Goal: Information Seeking & Learning: Learn about a topic

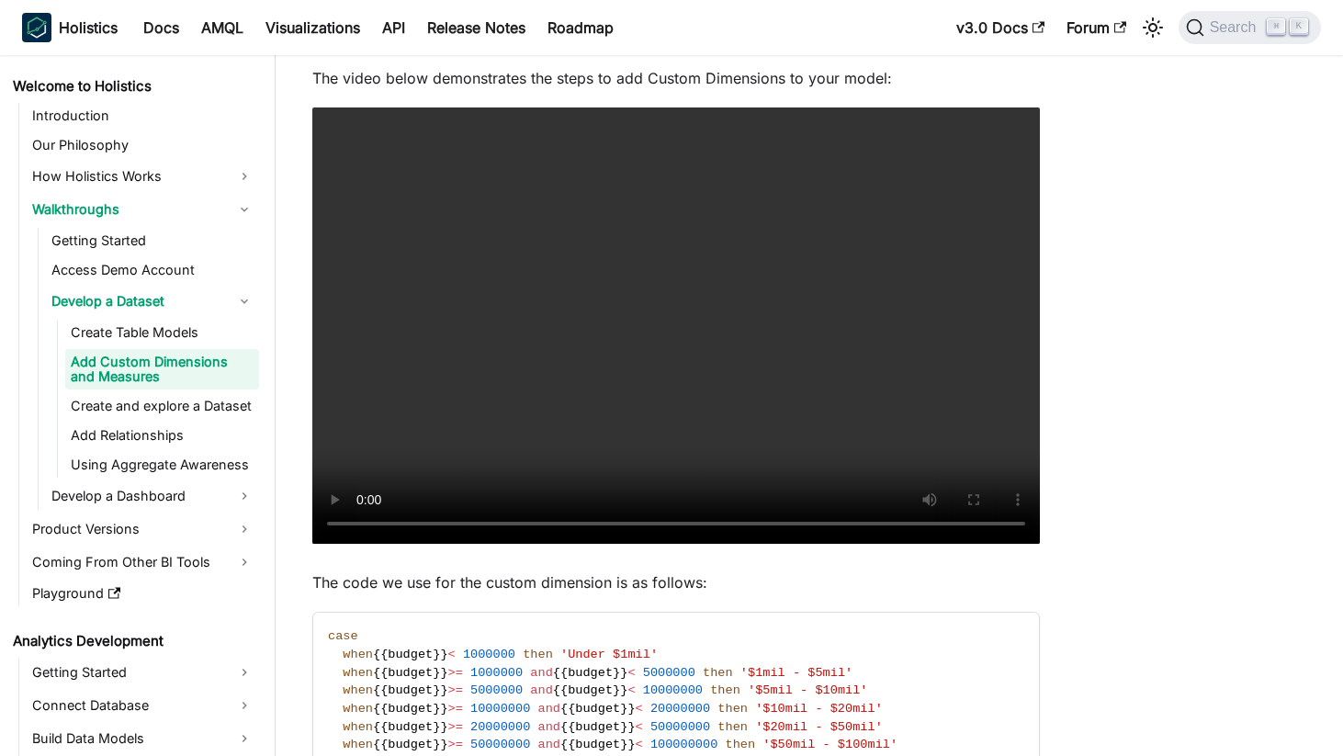
scroll to position [478, 0]
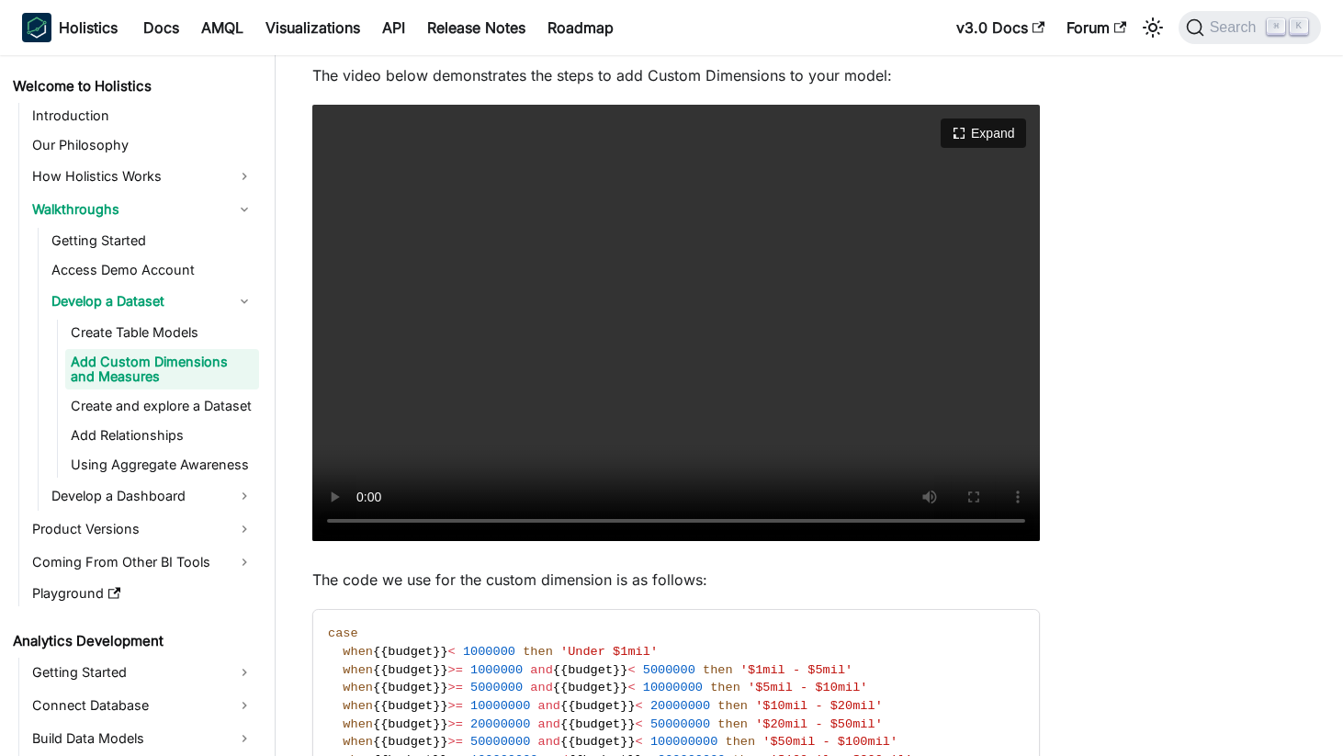
click at [646, 214] on video "Your browser does not support embedding video, but you can download it ." at bounding box center [675, 323] width 727 height 436
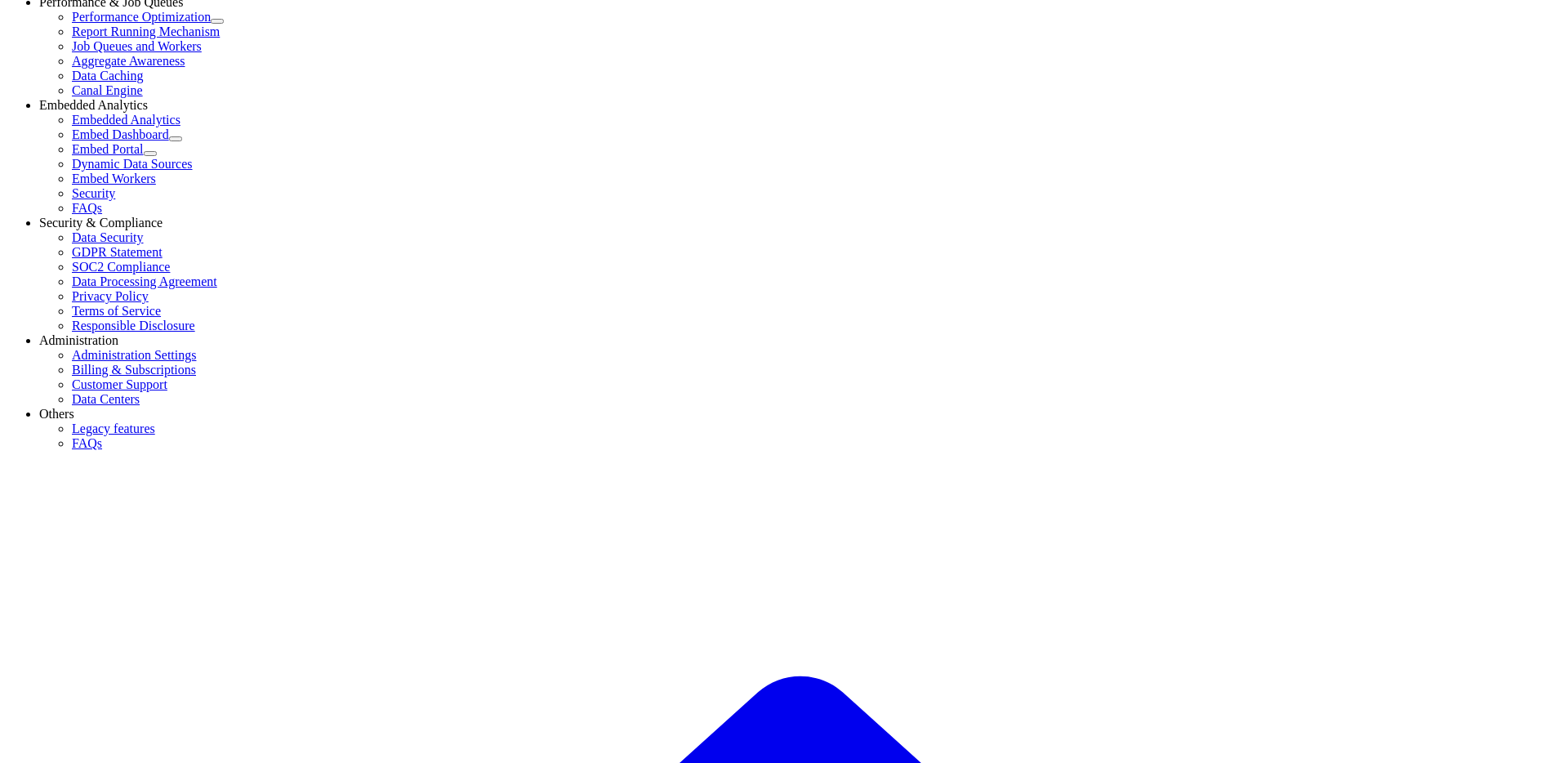
scroll to position [1364, 0]
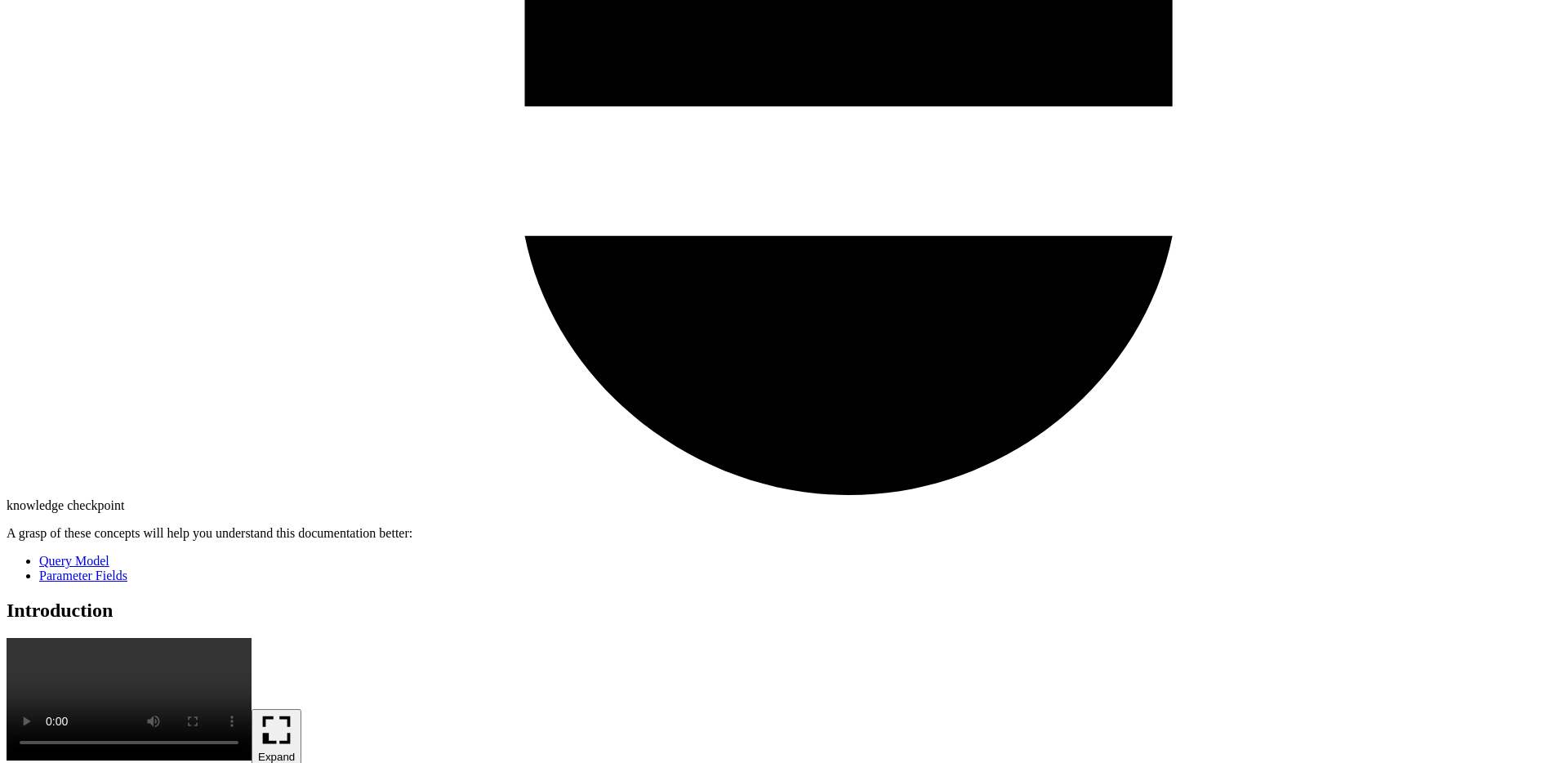
scroll to position [4823, 0]
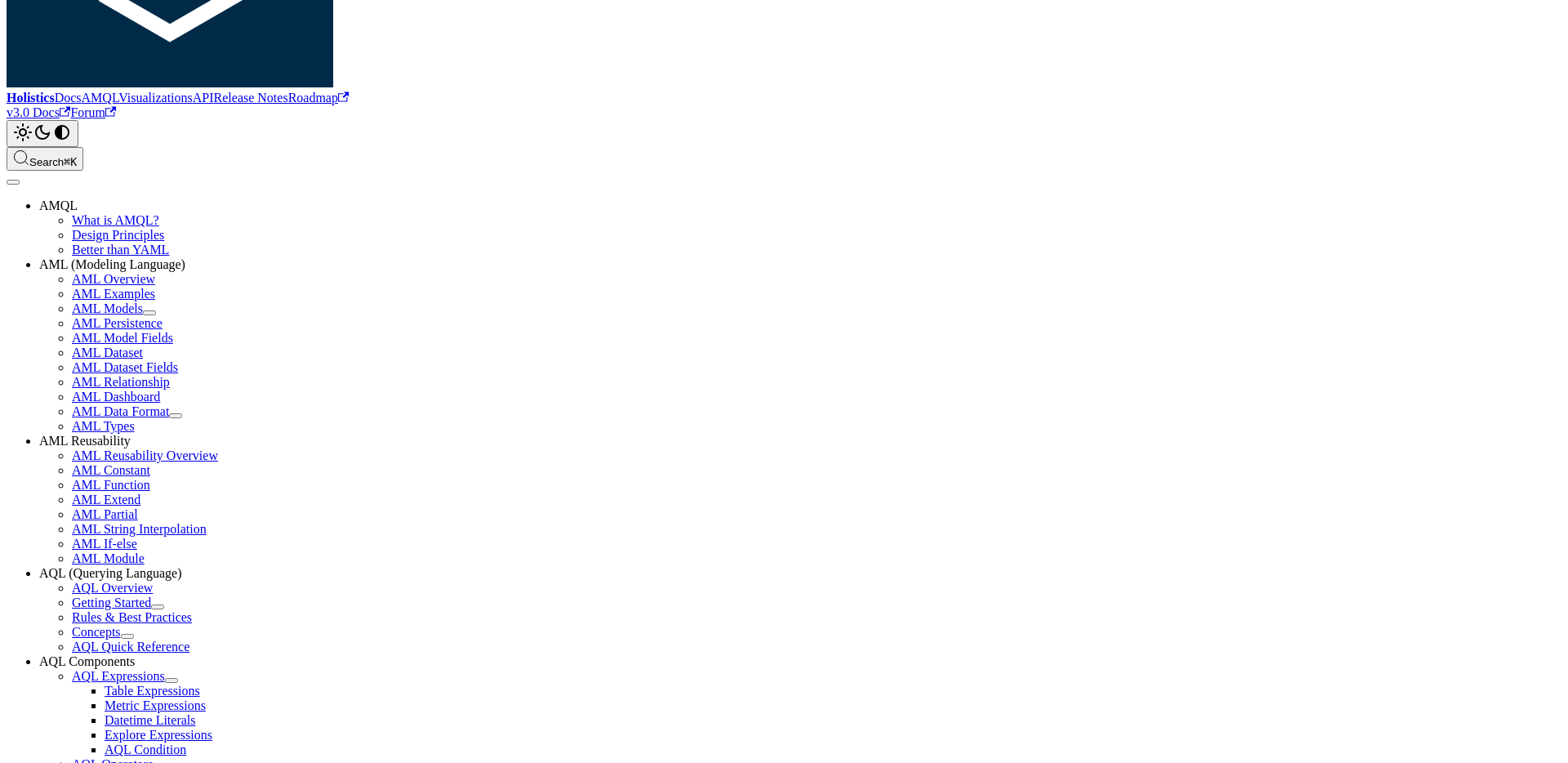
scroll to position [462, 0]
click at [186, 743] on link "AQL Condition" at bounding box center [146, 750] width 82 height 14
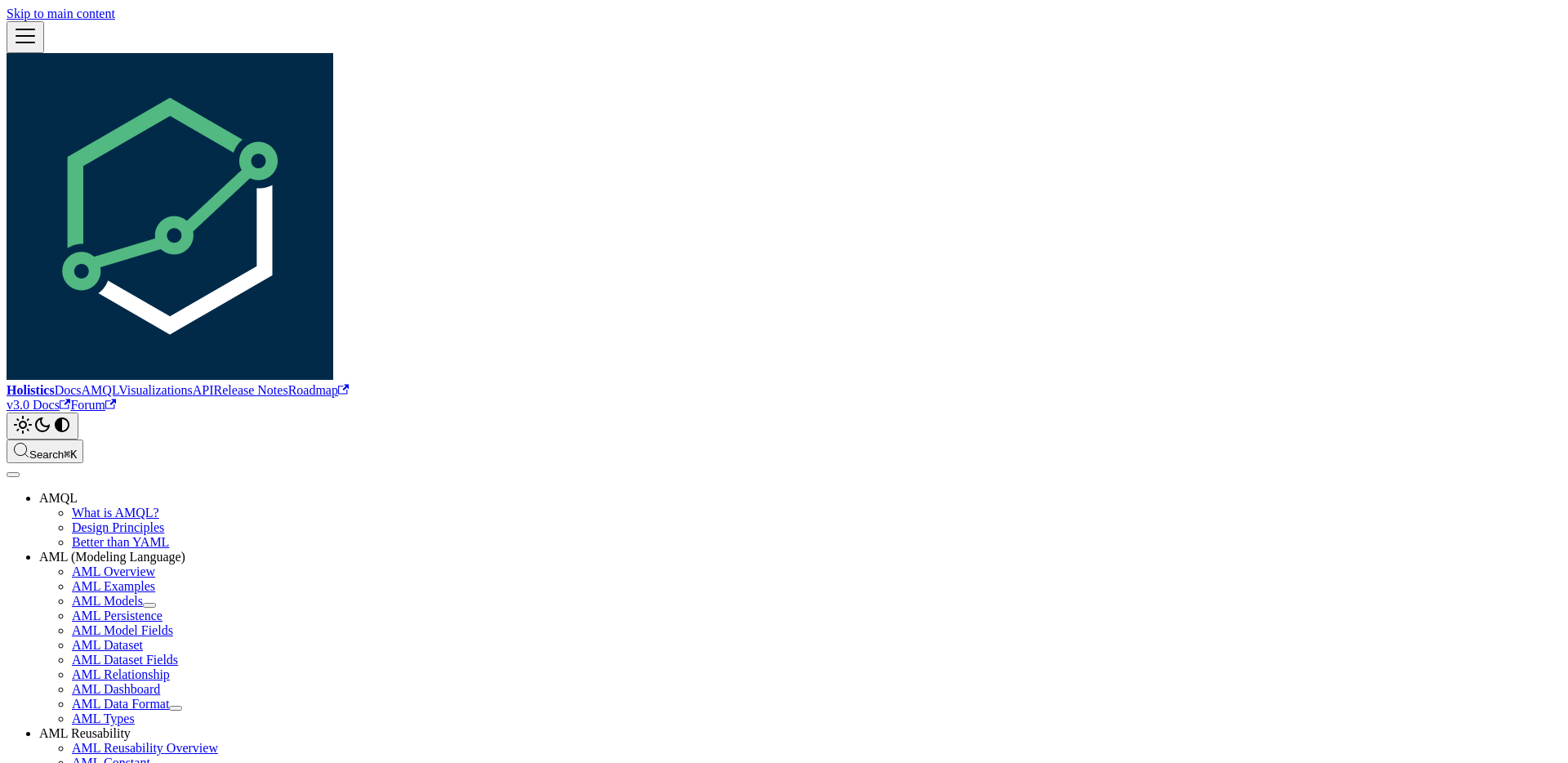
scroll to position [520, 0]
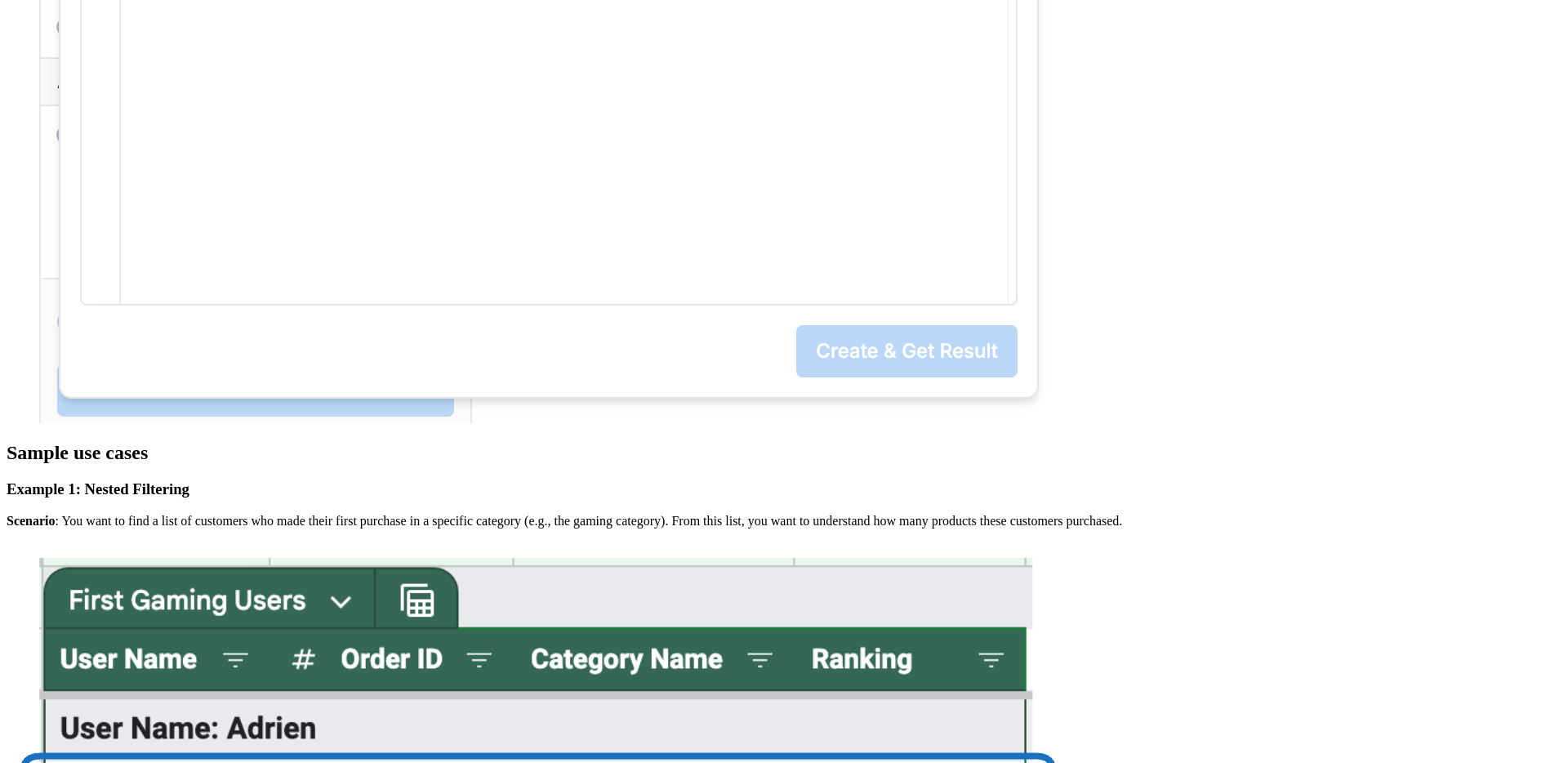
scroll to position [4613, 0]
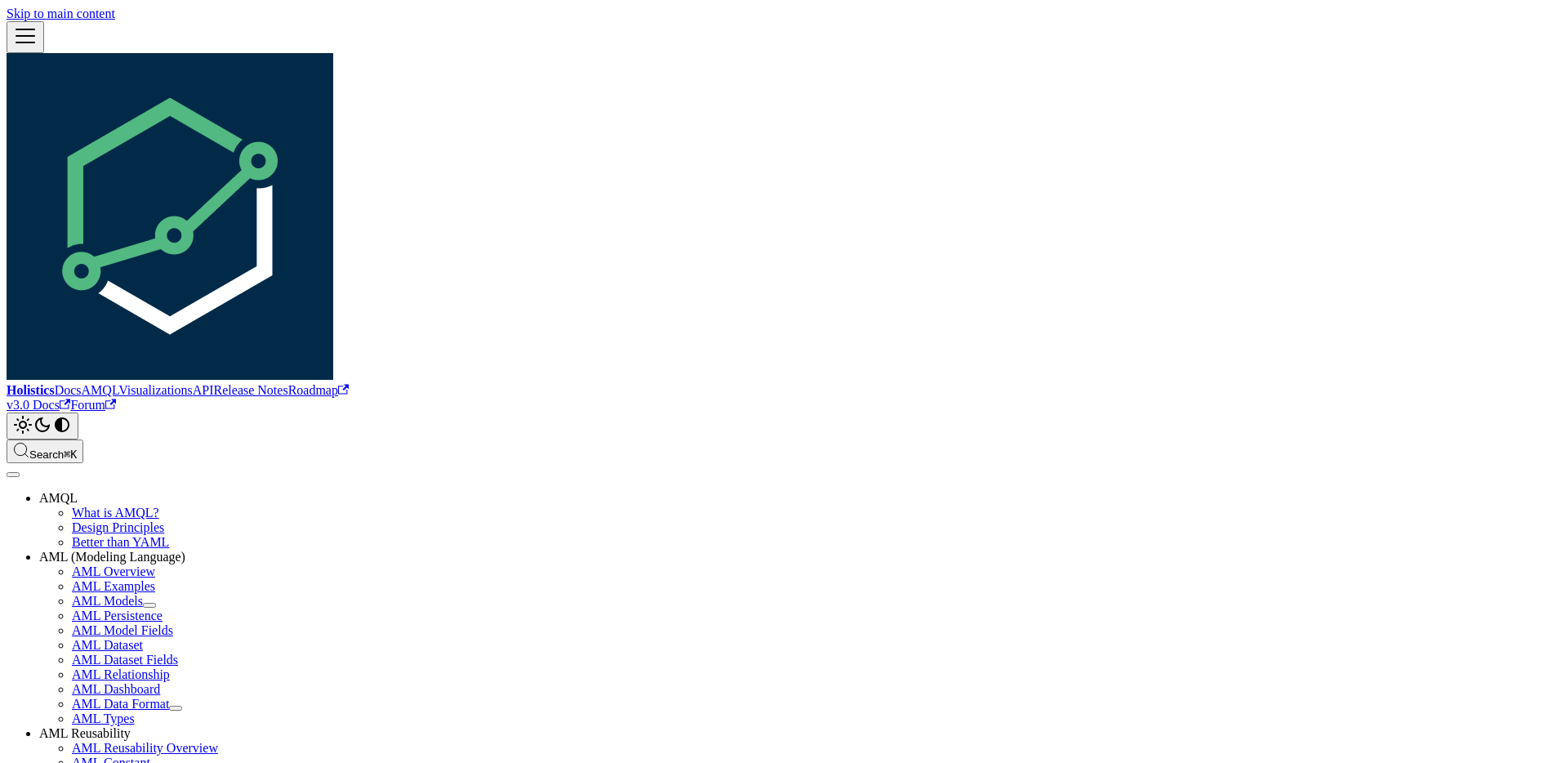
scroll to position [546, 0]
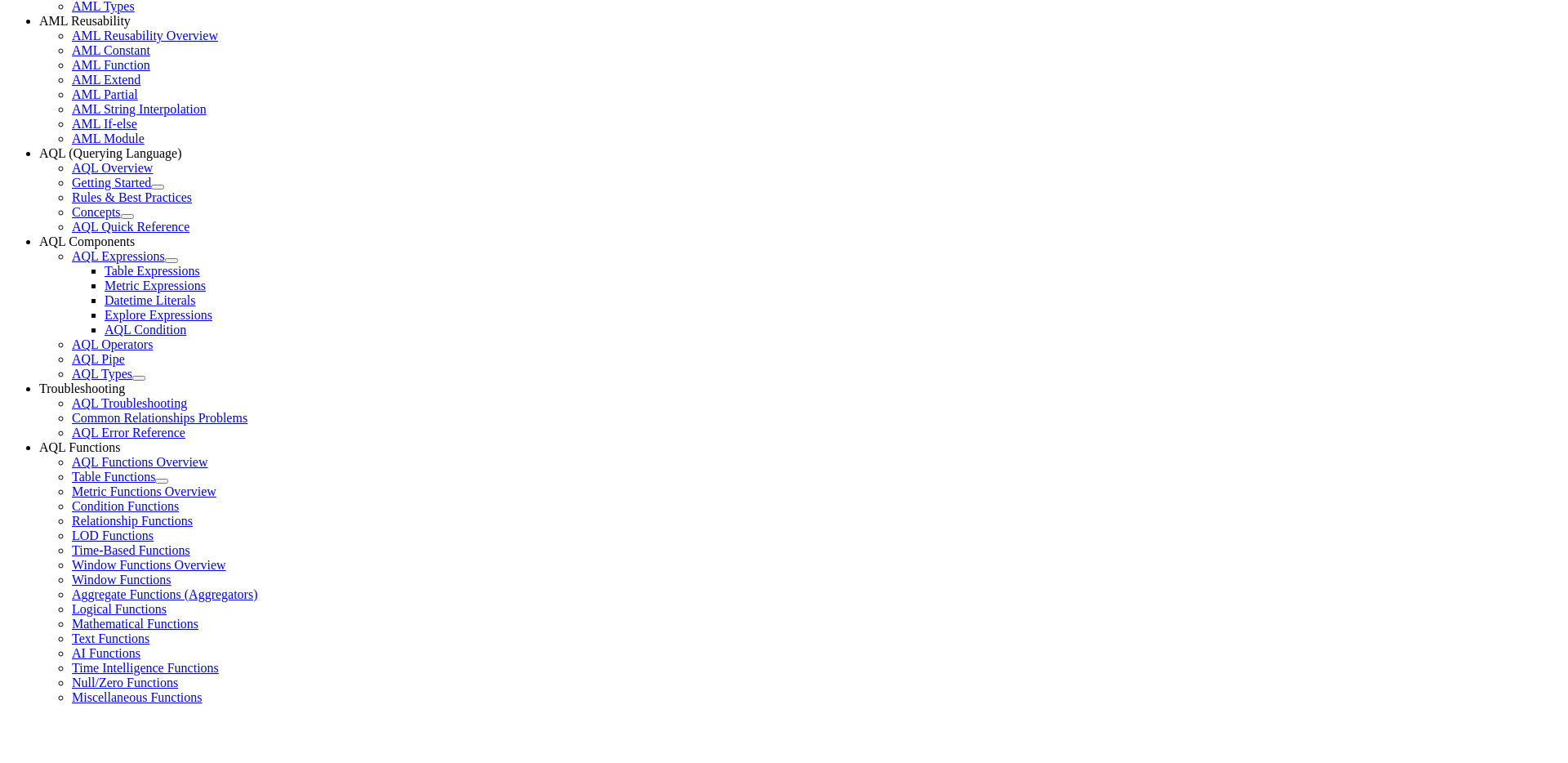
scroll to position [698, 0]
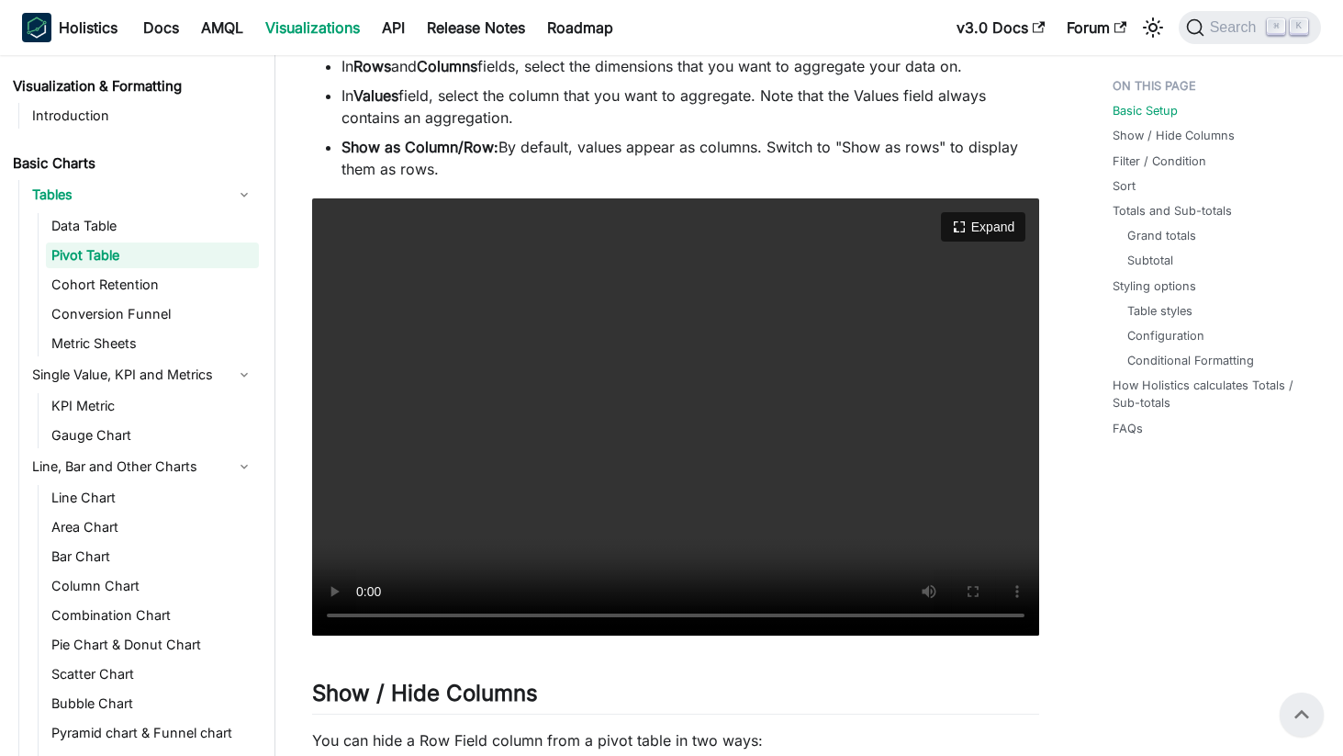
scroll to position [814, 0]
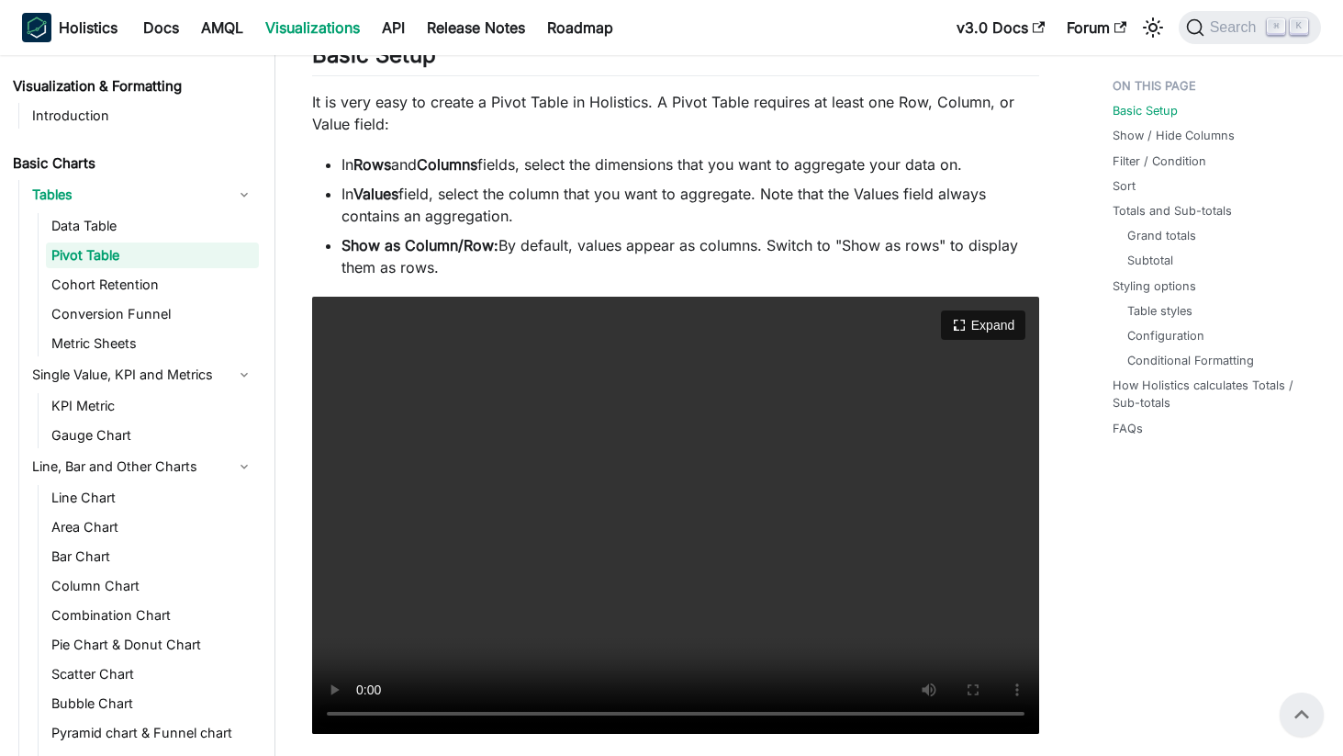
click at [730, 443] on video "Your browser does not support embedding video, but you can download it ." at bounding box center [675, 515] width 727 height 437
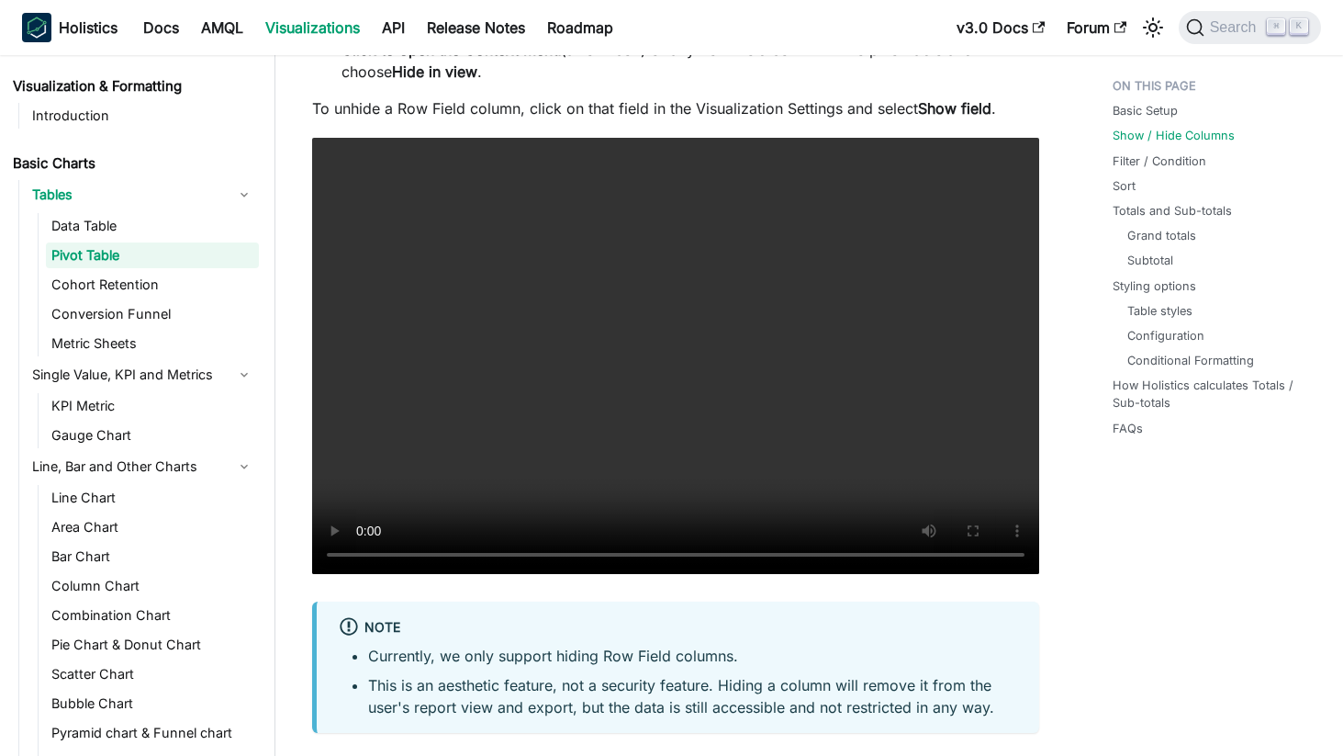
scroll to position [1807, 0]
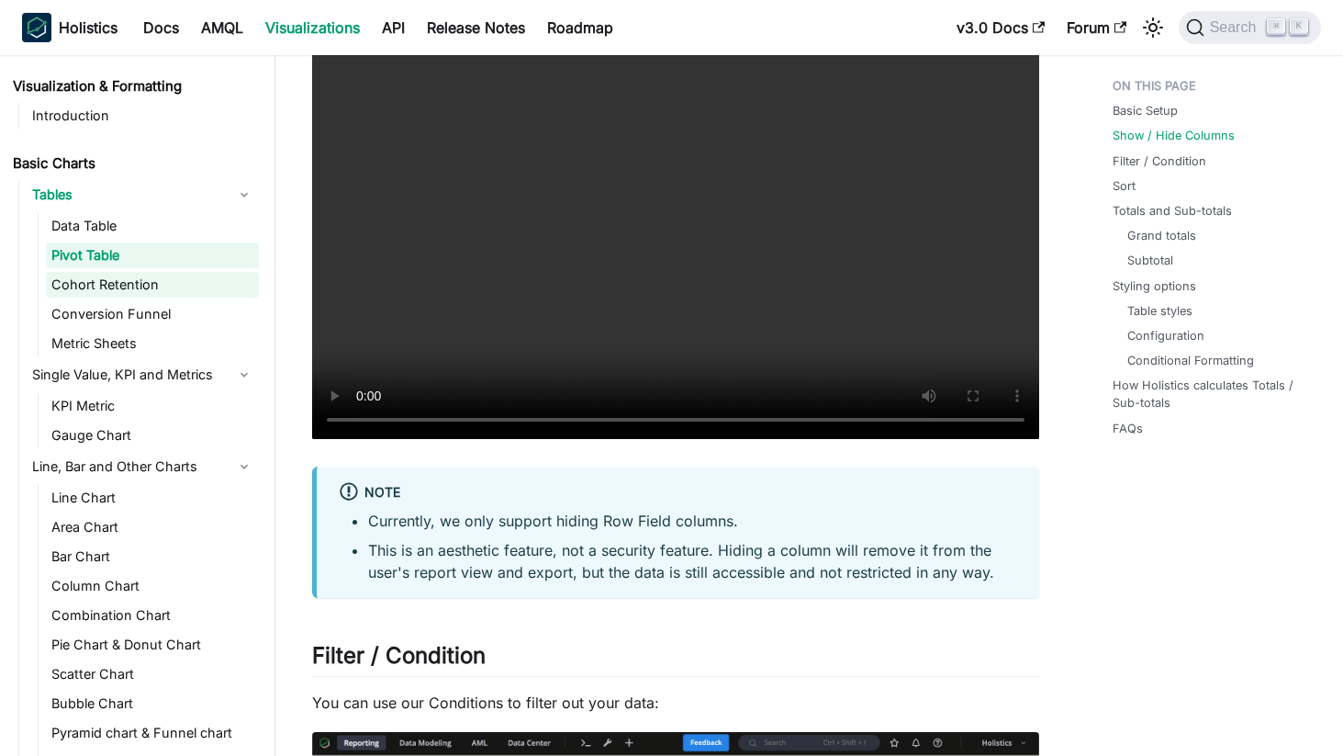
click at [170, 274] on link "Cohort Retention" at bounding box center [152, 285] width 213 height 26
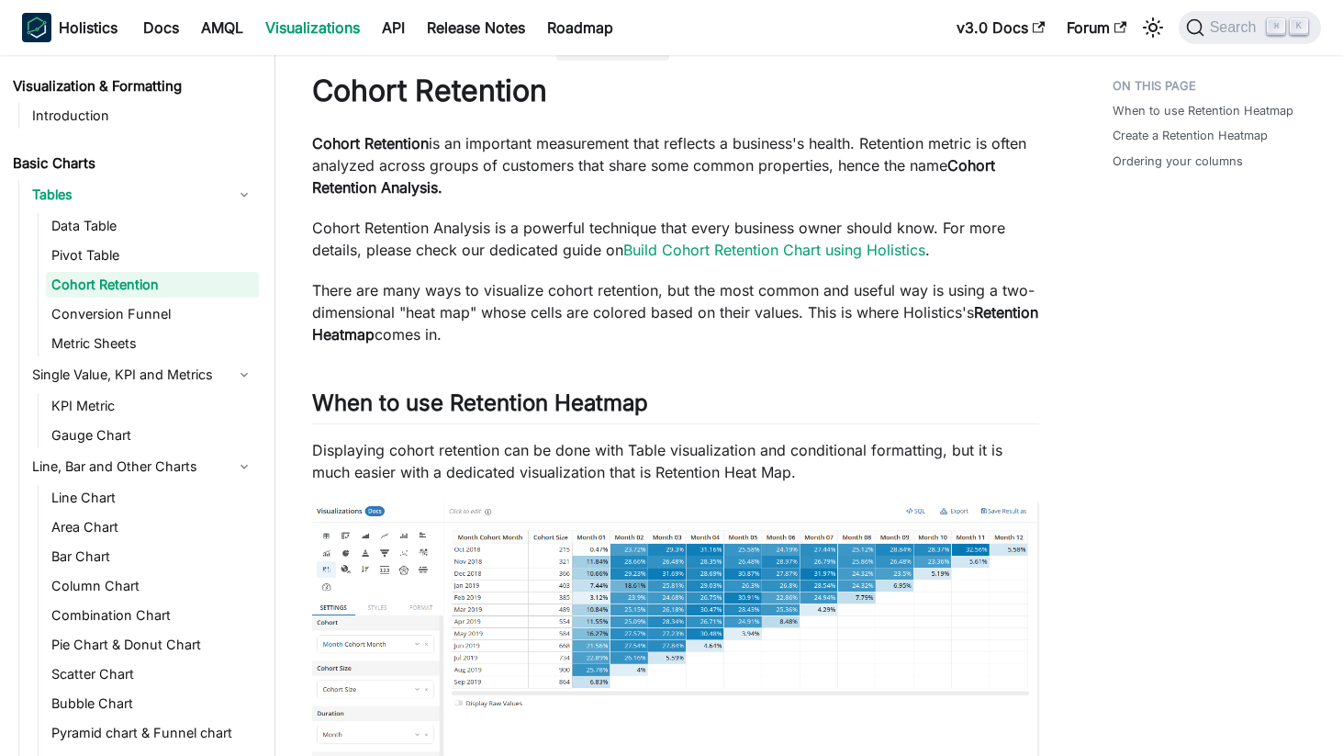
scroll to position [53, 0]
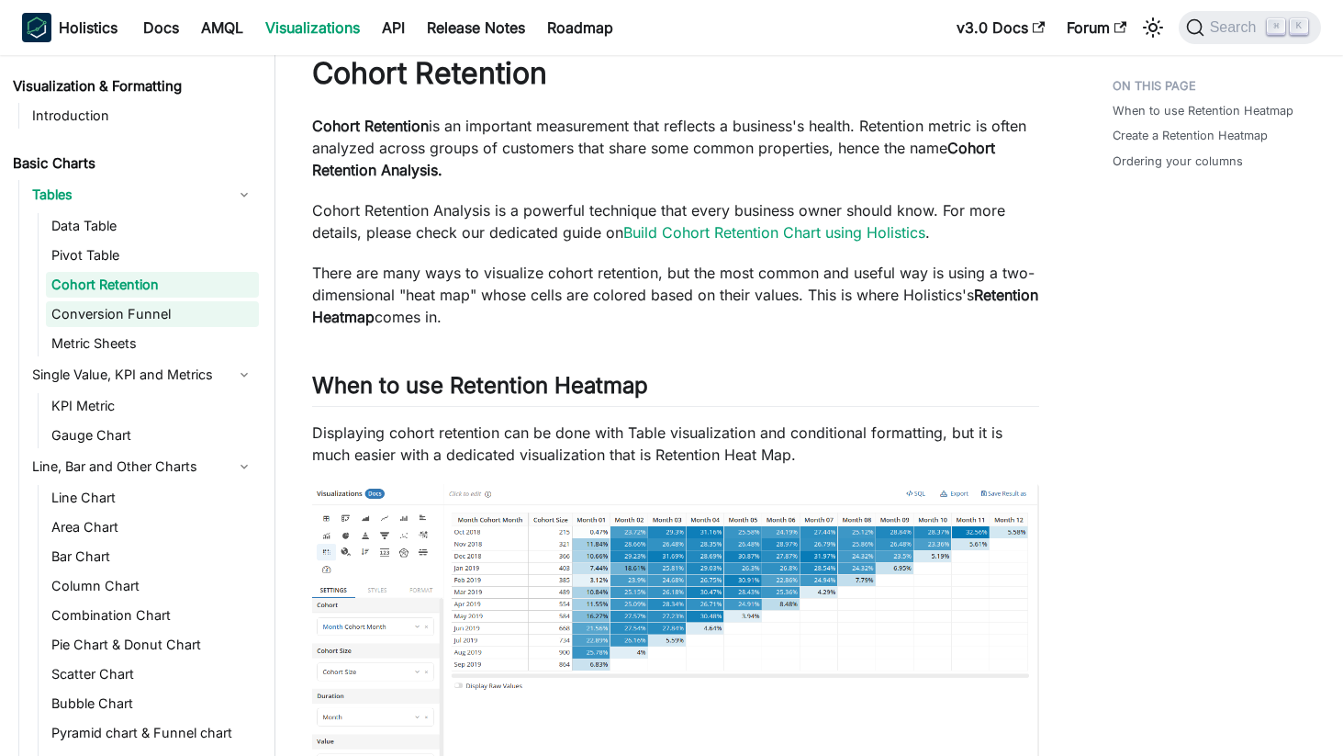
click at [166, 304] on link "Conversion Funnel" at bounding box center [152, 314] width 213 height 26
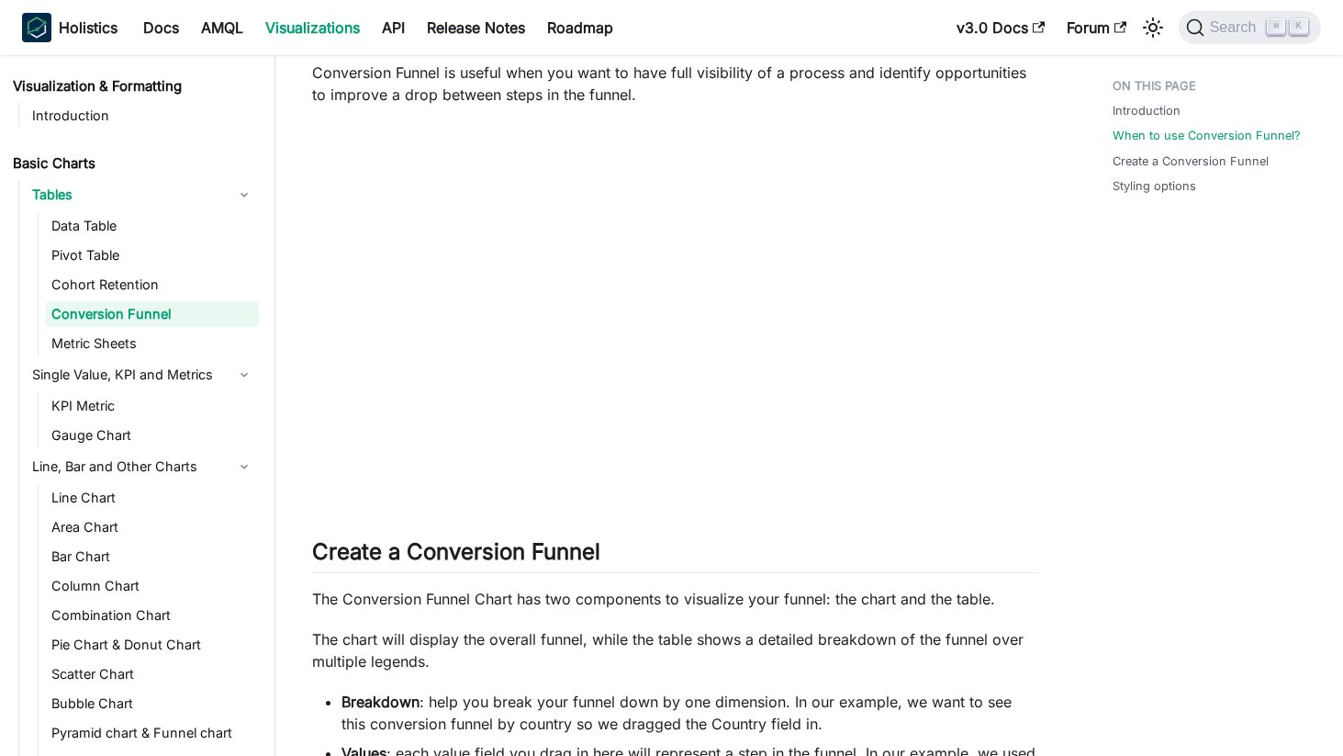
scroll to position [656, 0]
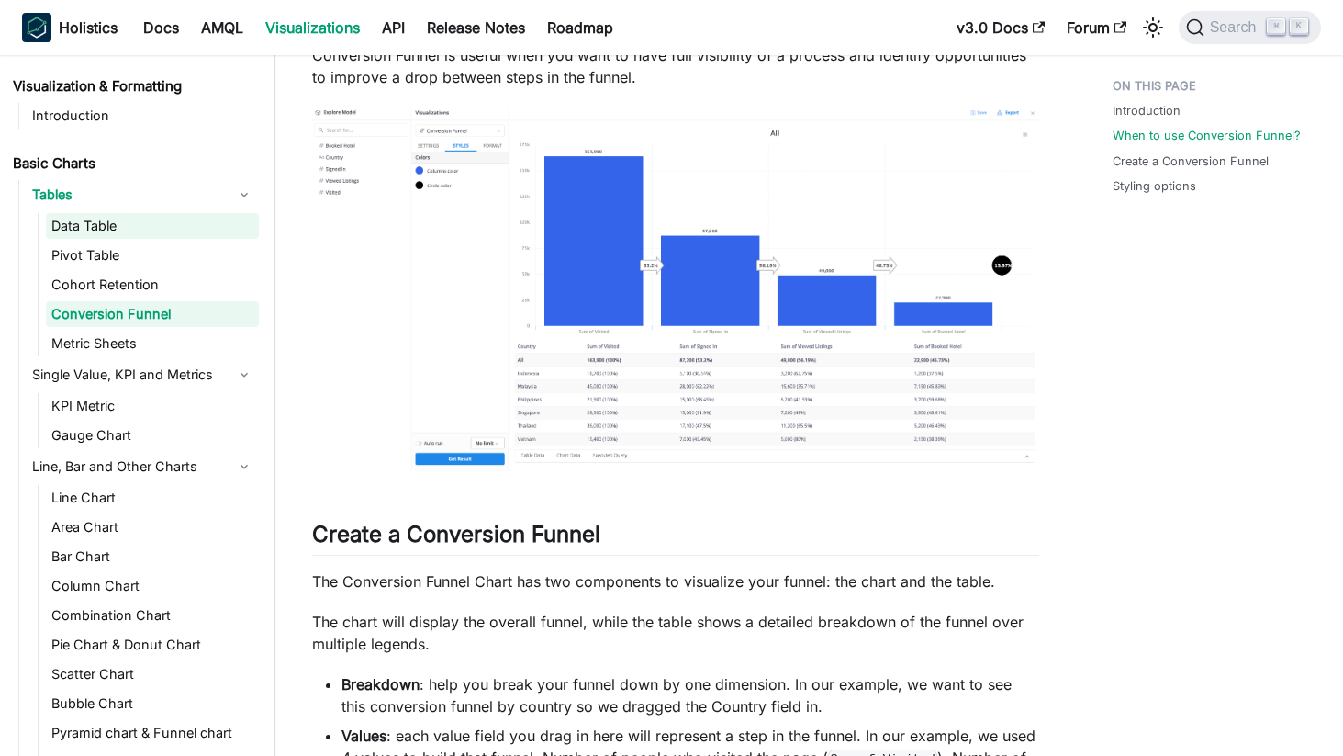
click at [98, 230] on link "Data Table" at bounding box center [152, 226] width 213 height 26
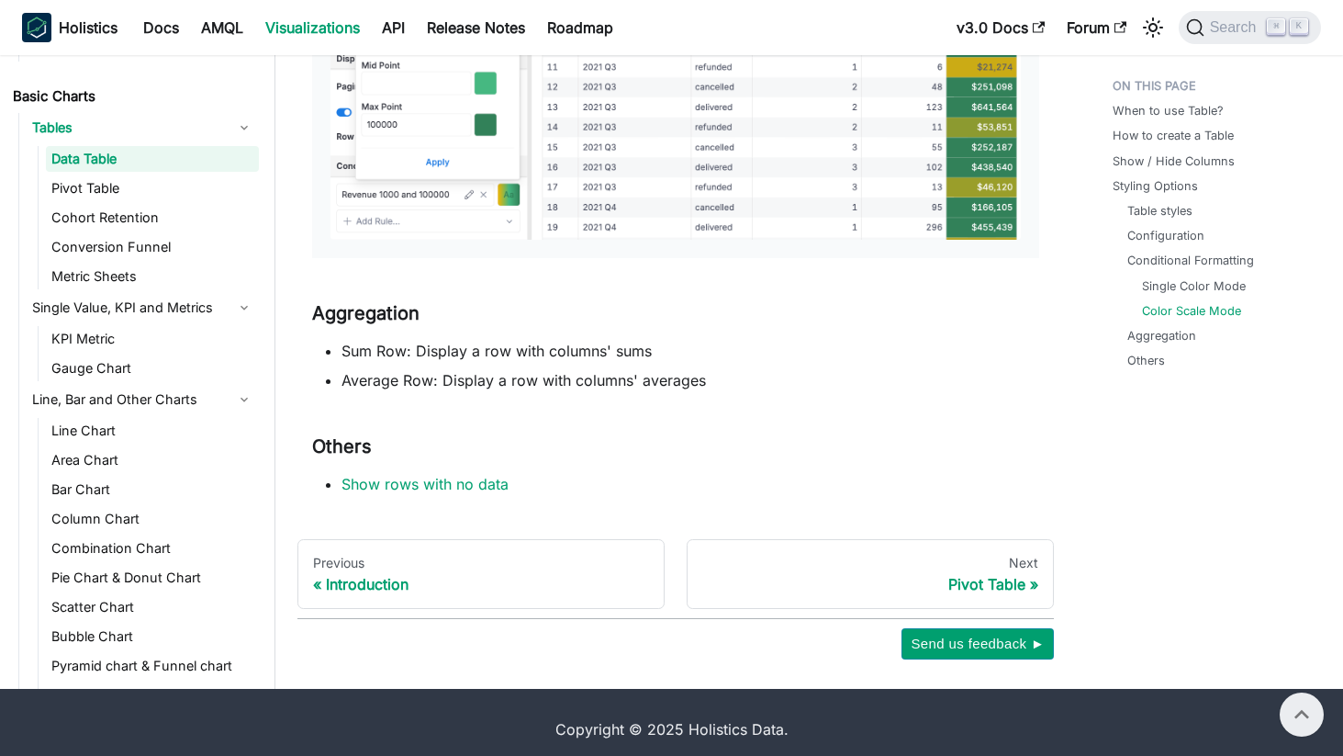
scroll to position [4876, 0]
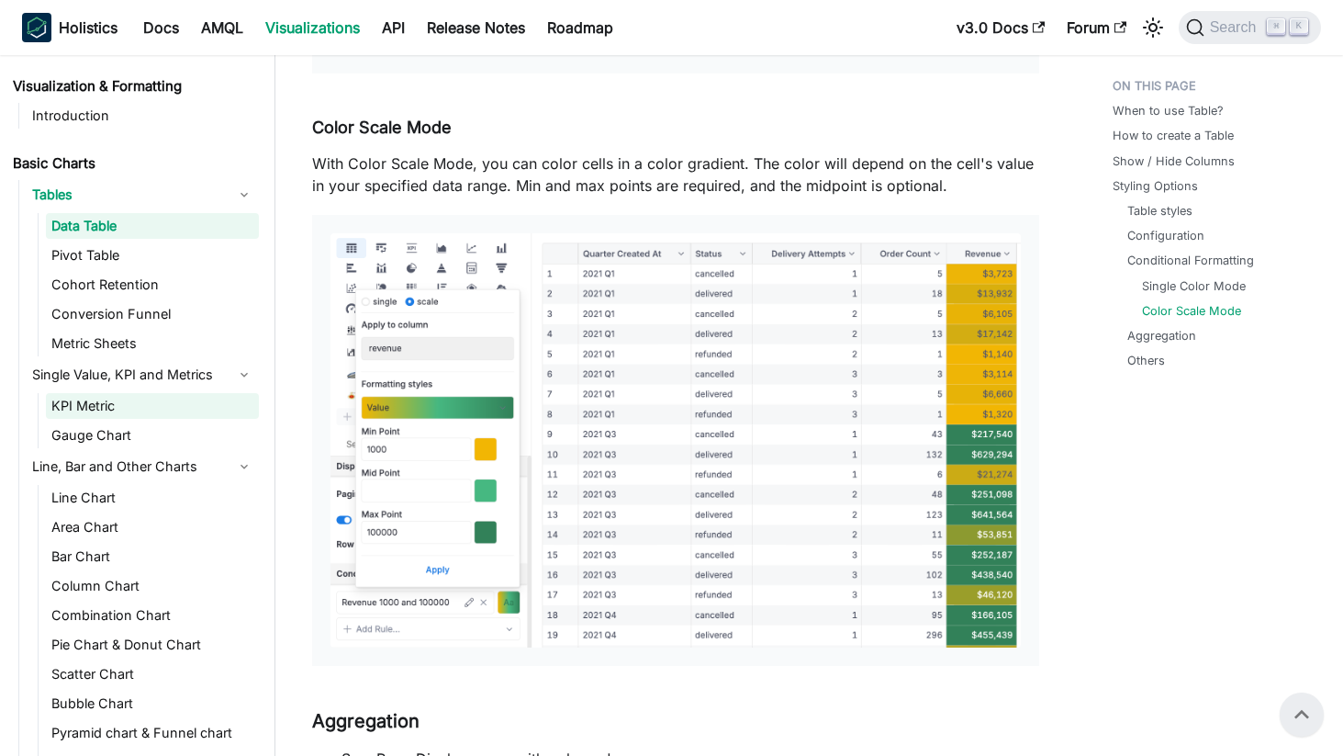
click at [128, 406] on link "KPI Metric" at bounding box center [152, 406] width 213 height 26
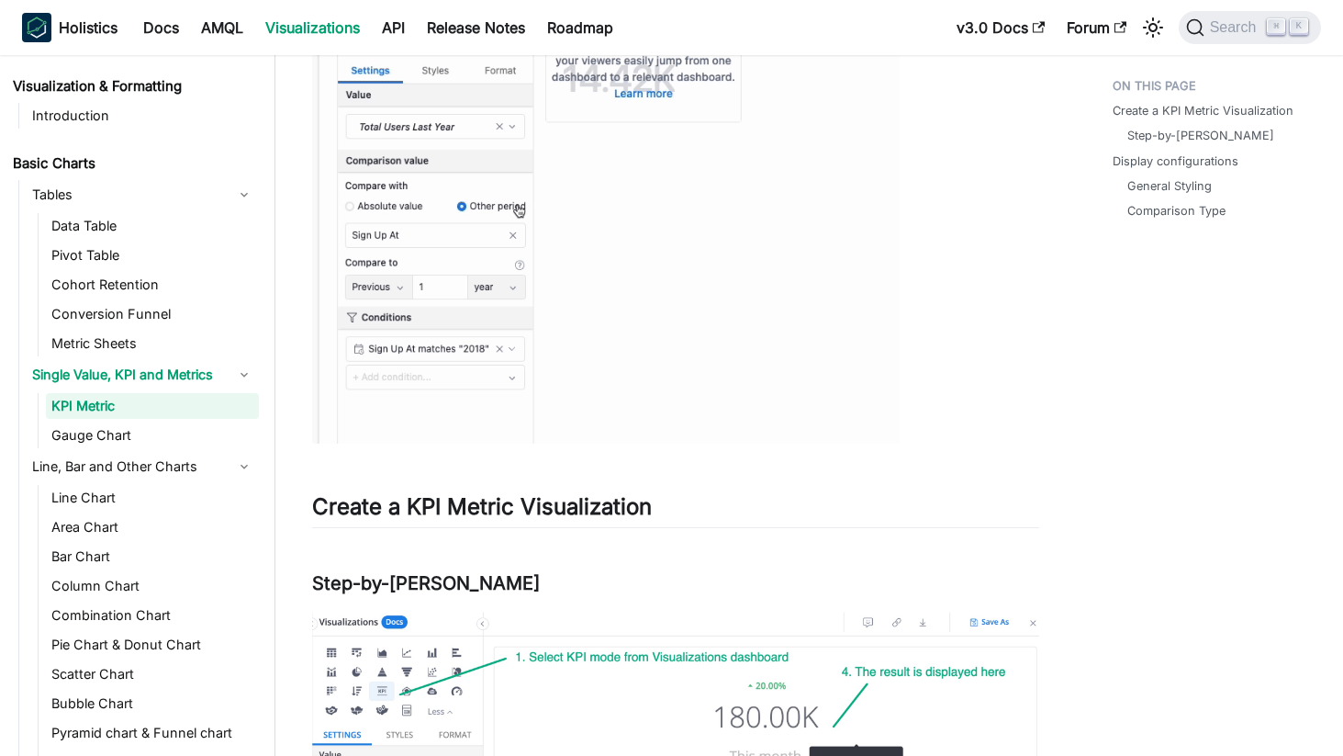
scroll to position [332, 0]
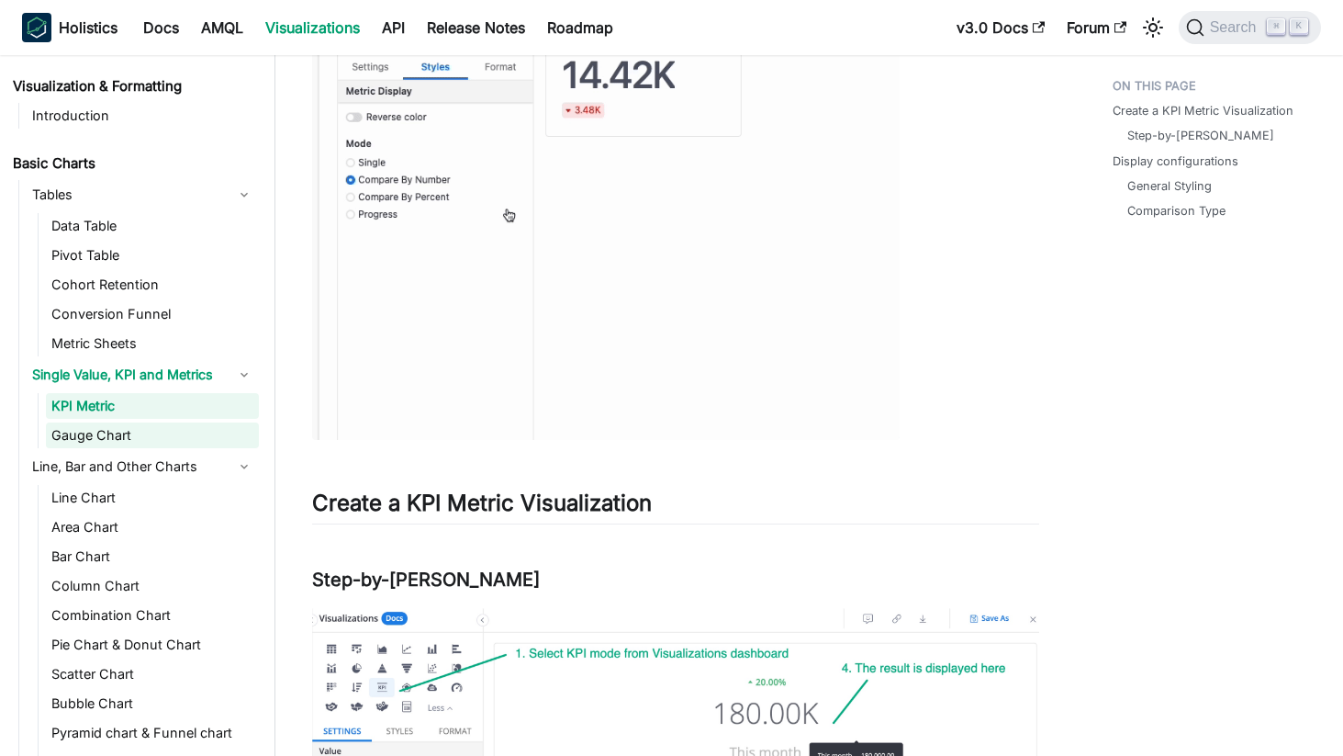
click at [168, 424] on link "Gauge Chart" at bounding box center [152, 435] width 213 height 26
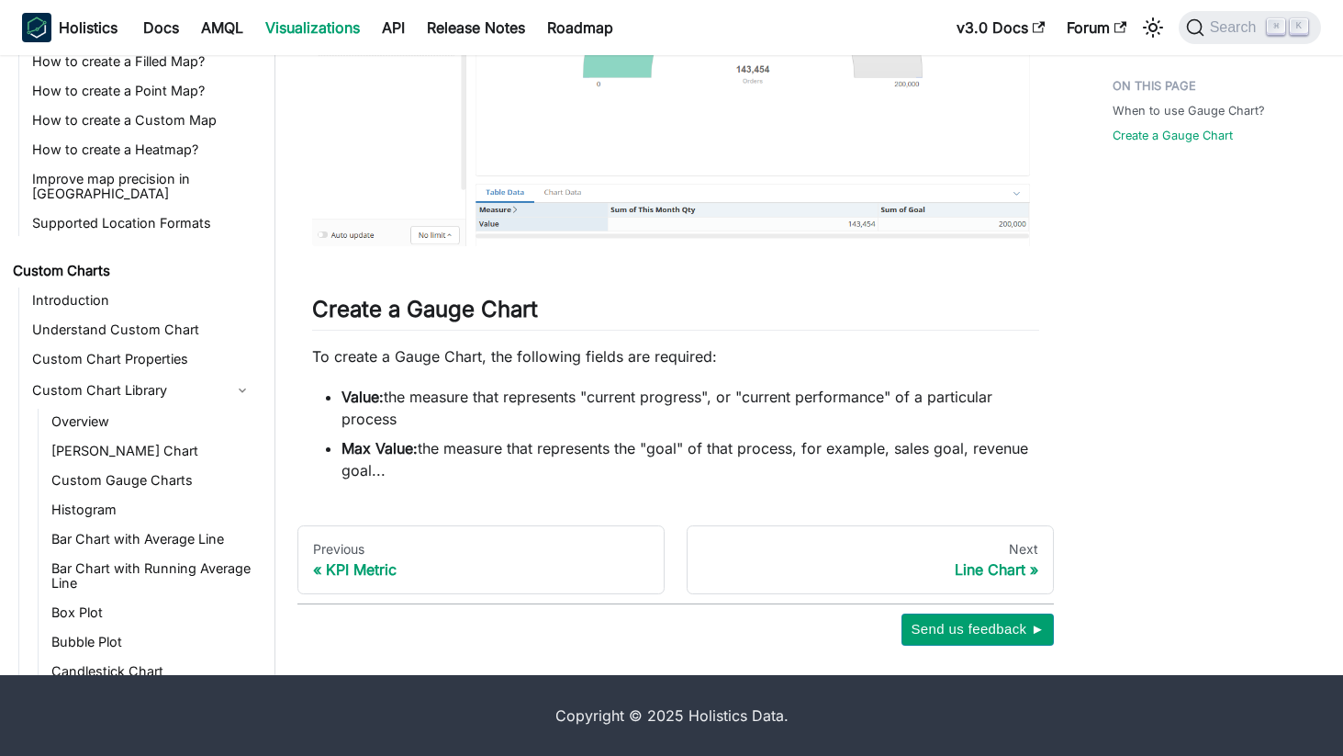
scroll to position [759, 0]
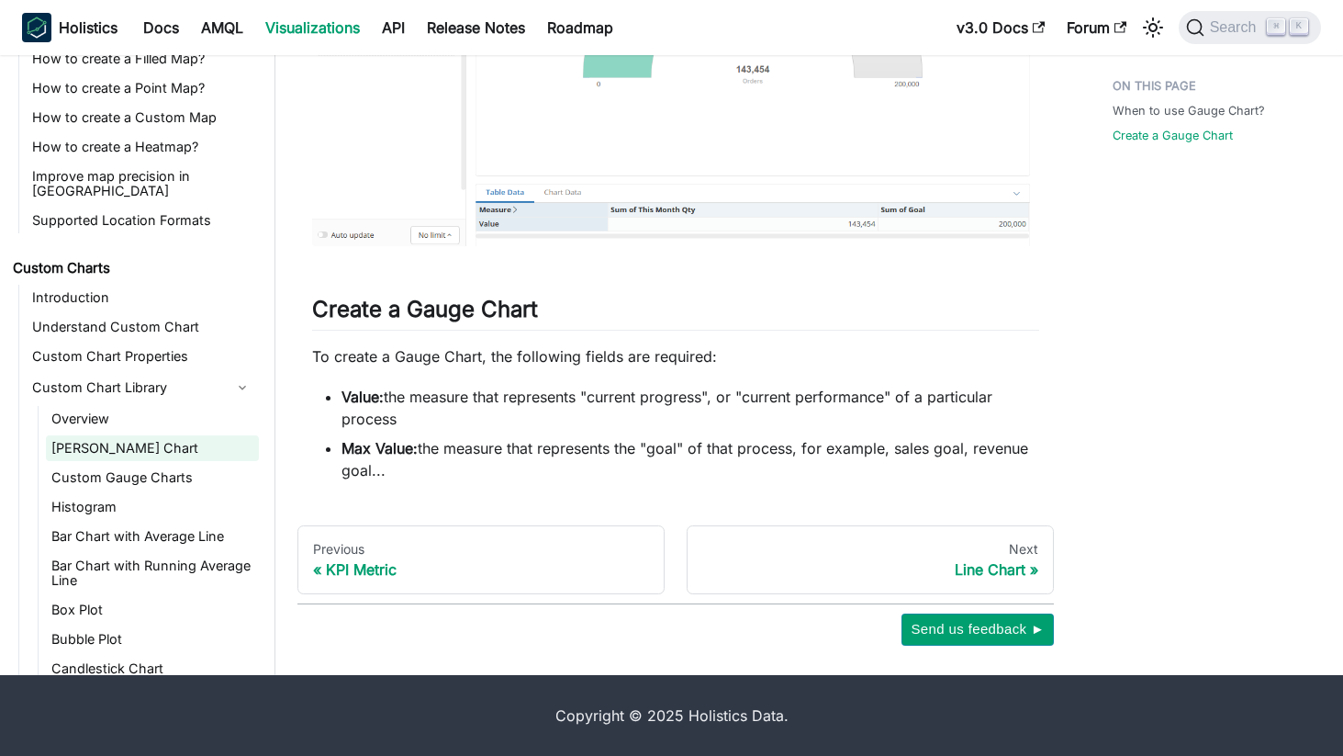
click at [173, 435] on link "Sankey Chart" at bounding box center [152, 448] width 213 height 26
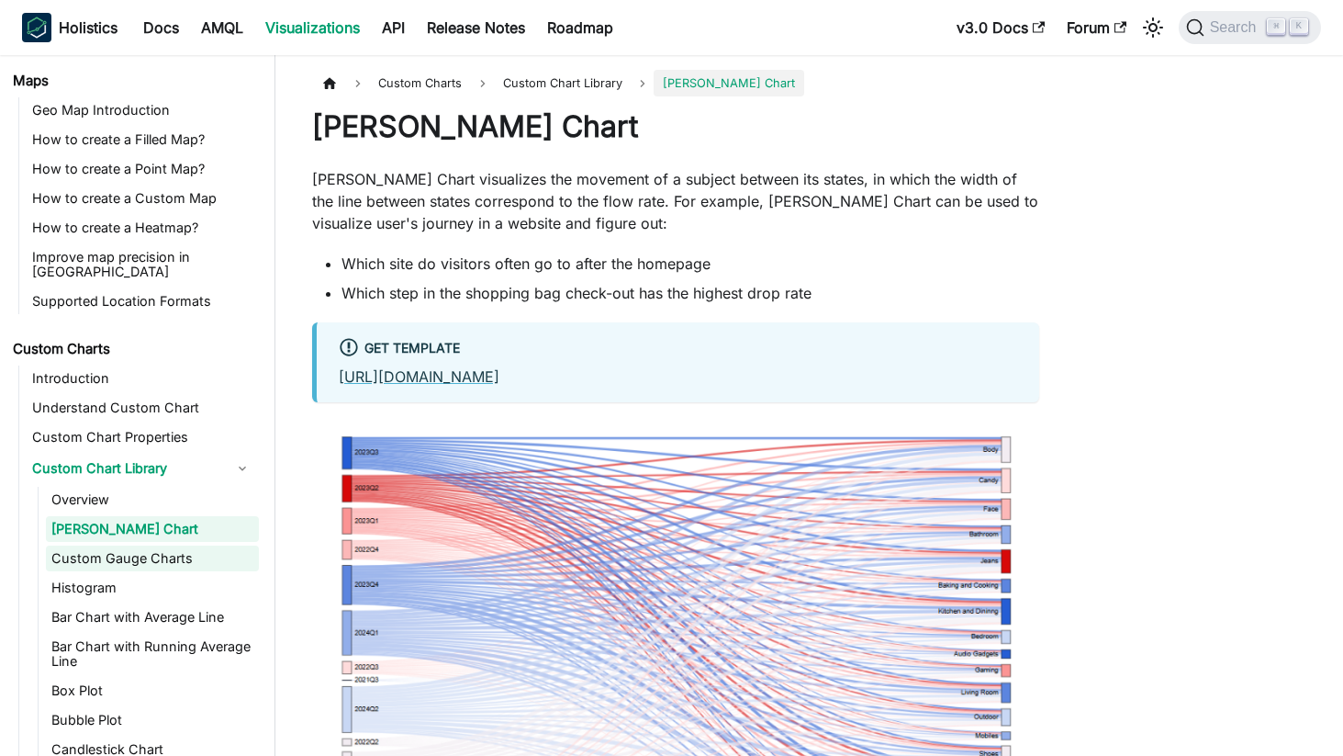
click at [161, 545] on link "Custom Gauge Charts" at bounding box center [152, 558] width 213 height 26
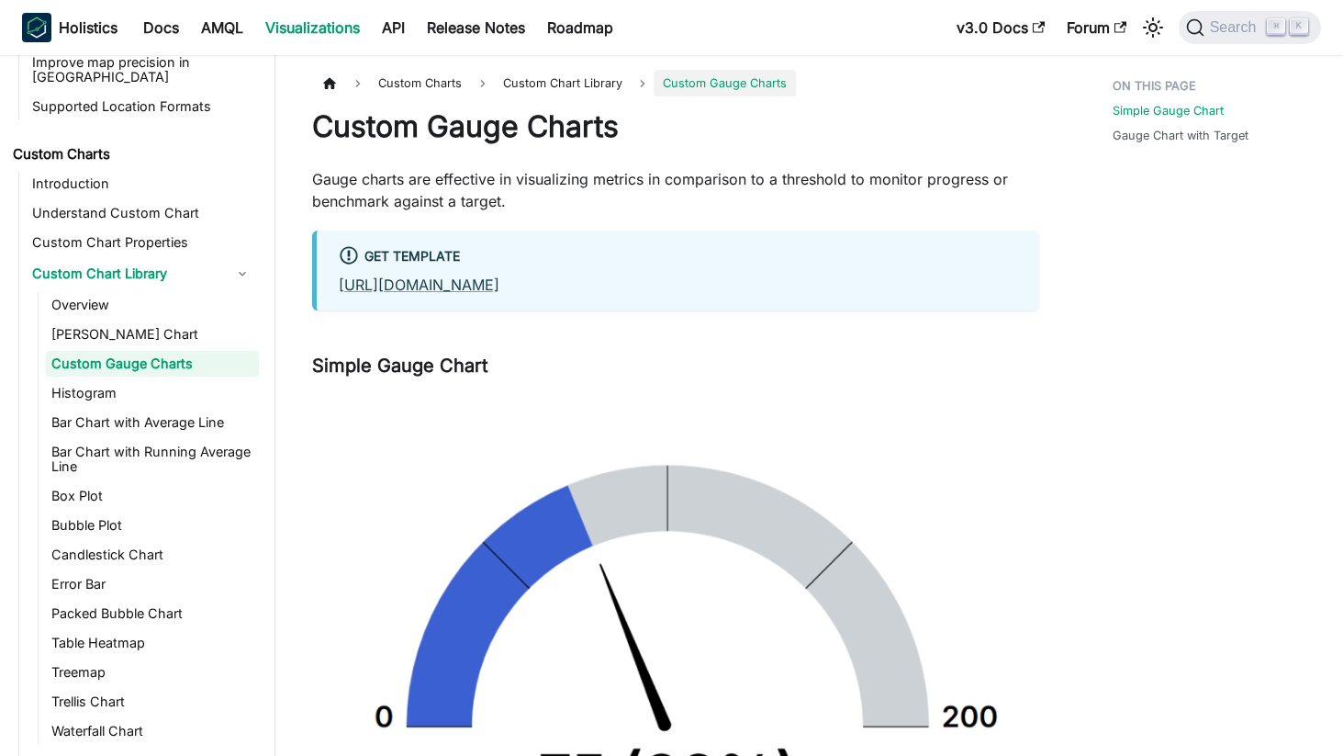
scroll to position [954, 0]
click at [158, 512] on link "Bubble Plot" at bounding box center [152, 525] width 213 height 26
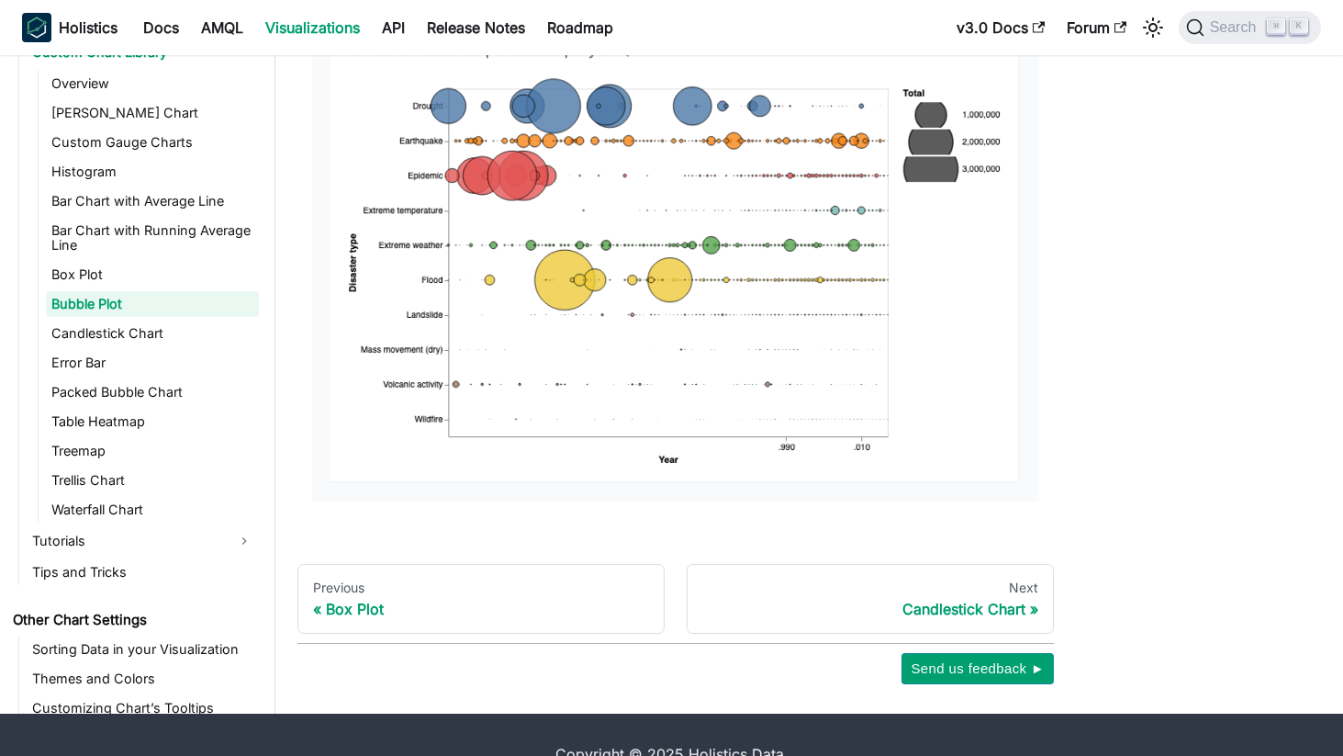
scroll to position [295, 0]
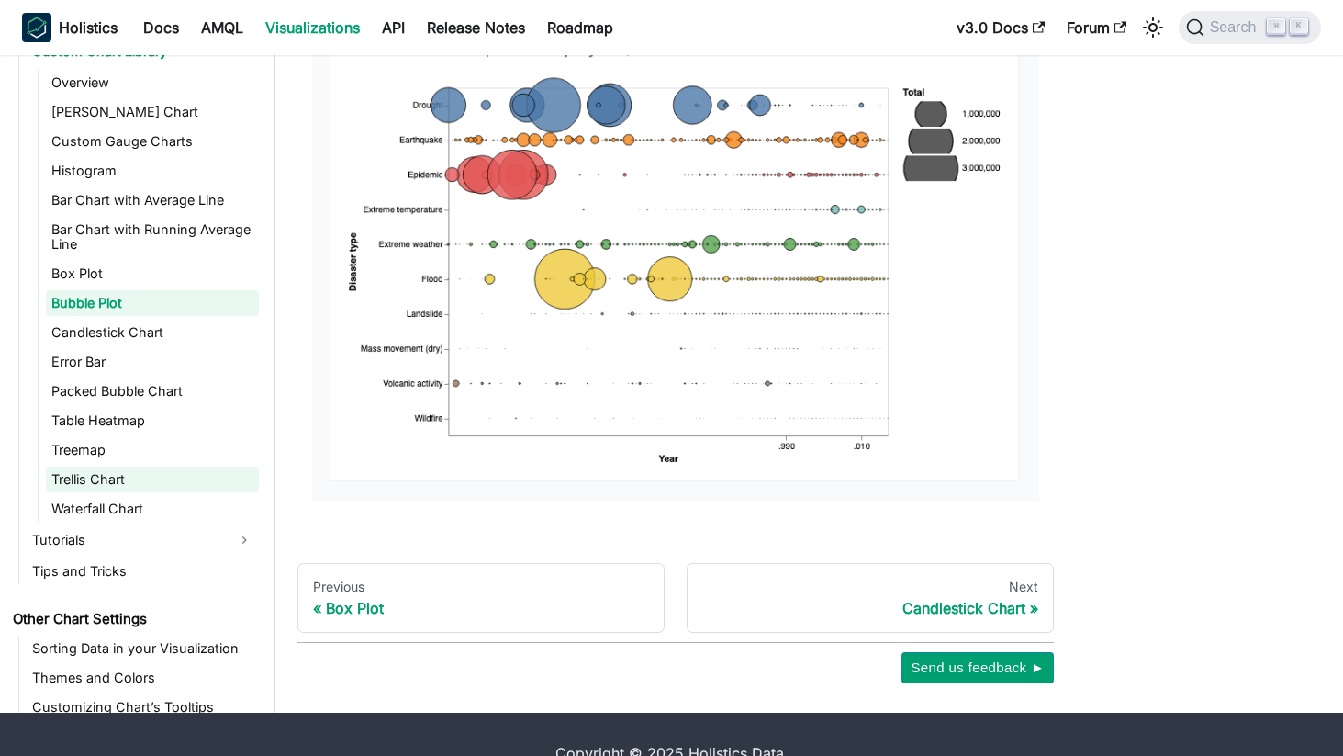
click at [162, 467] on link "Trellis Chart" at bounding box center [152, 480] width 213 height 26
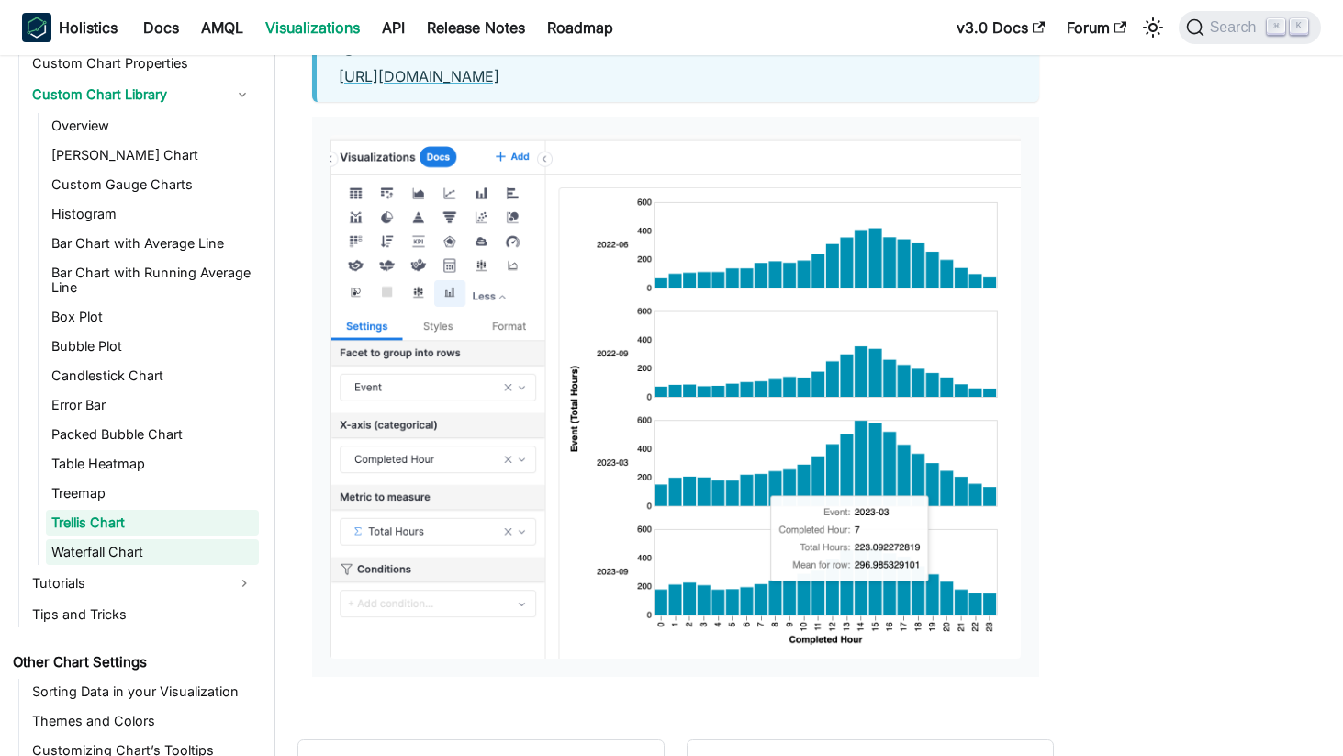
scroll to position [212, 0]
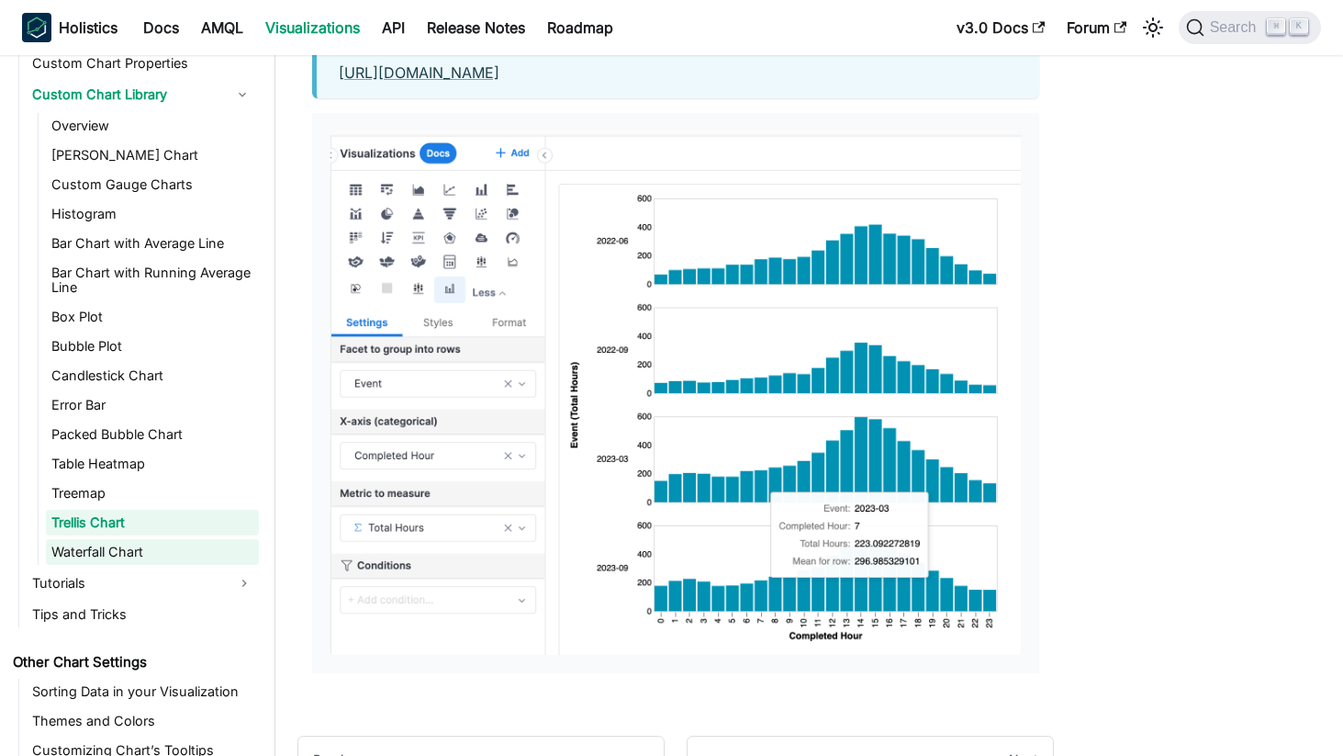
click at [137, 539] on link "Waterfall Chart" at bounding box center [152, 552] width 213 height 26
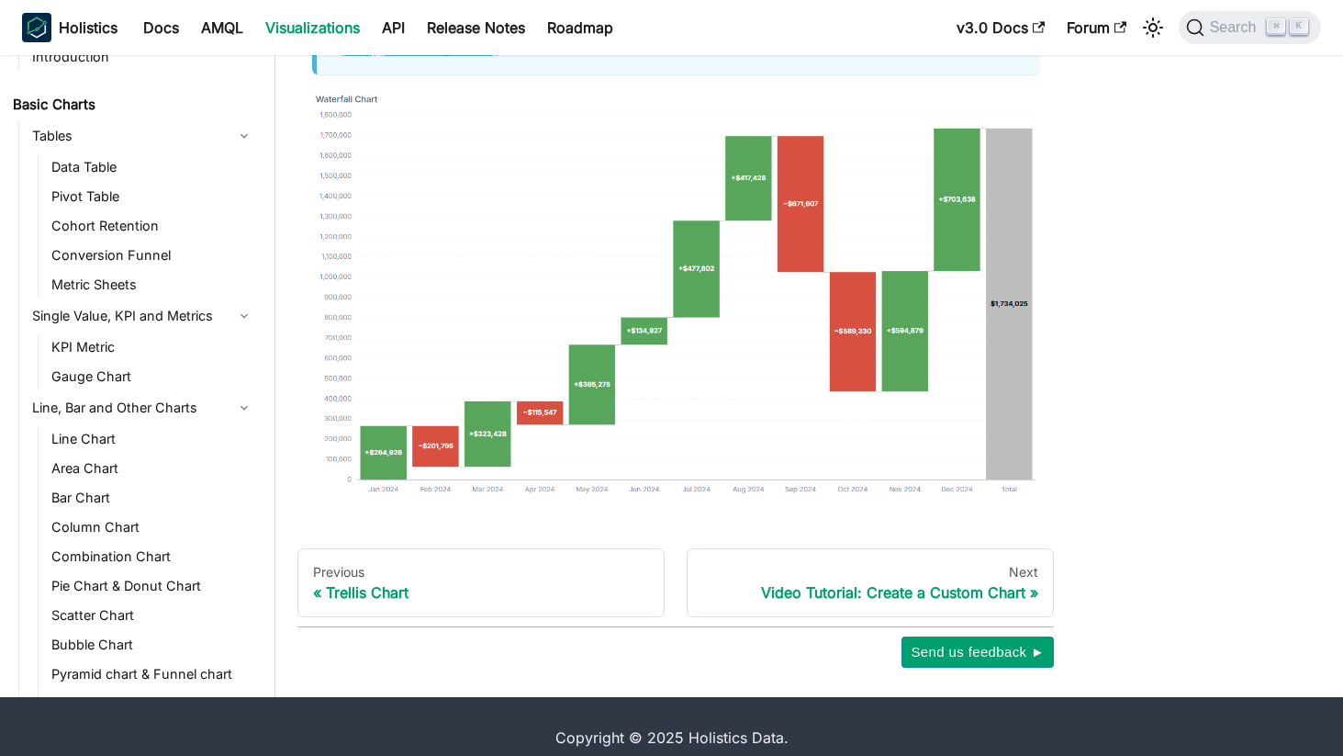
scroll to position [256, 0]
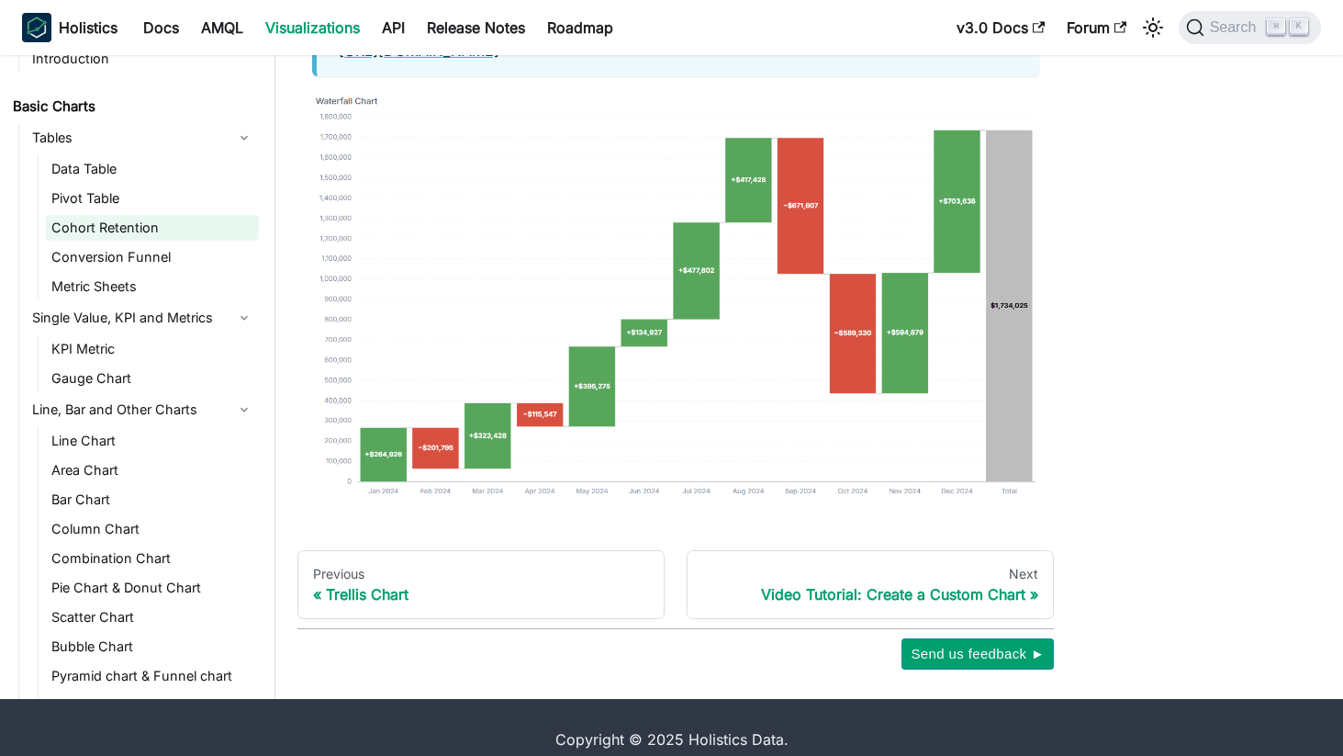
click at [131, 228] on link "Cohort Retention" at bounding box center [152, 228] width 213 height 26
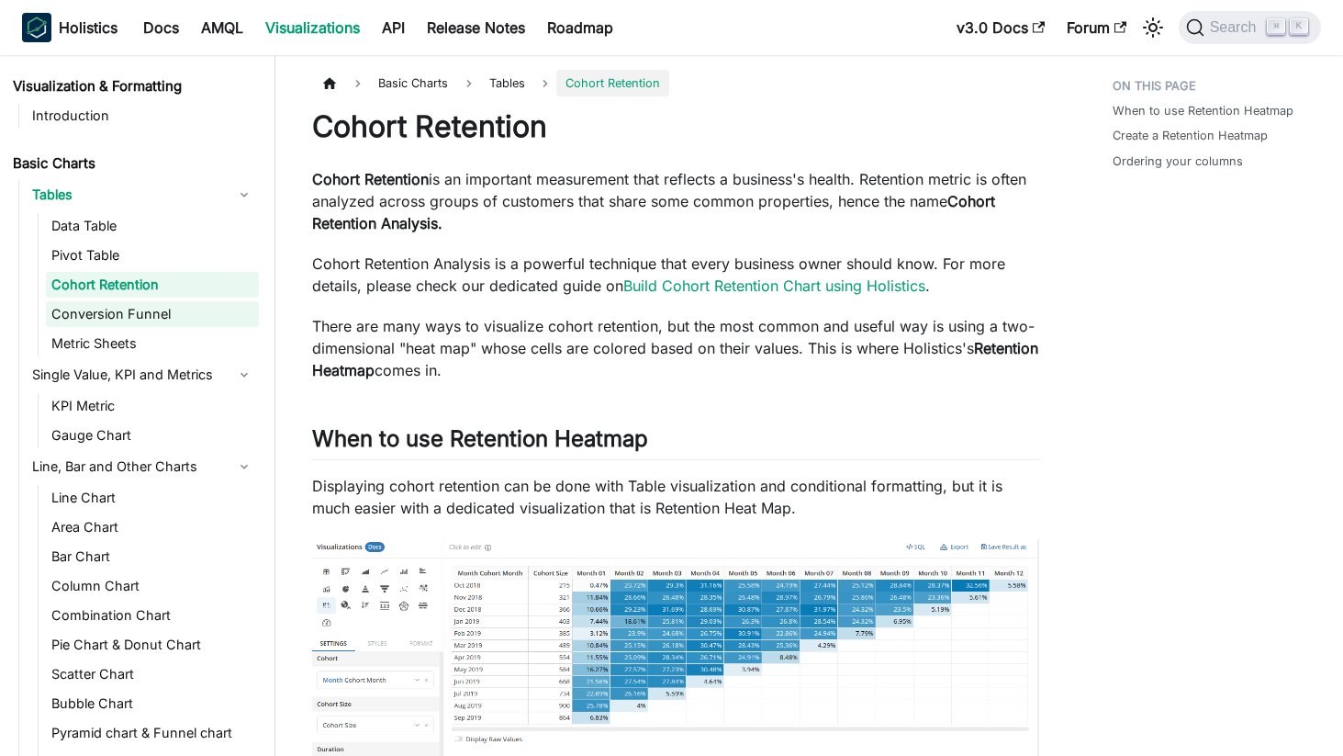
click at [135, 316] on link "Conversion Funnel" at bounding box center [152, 314] width 213 height 26
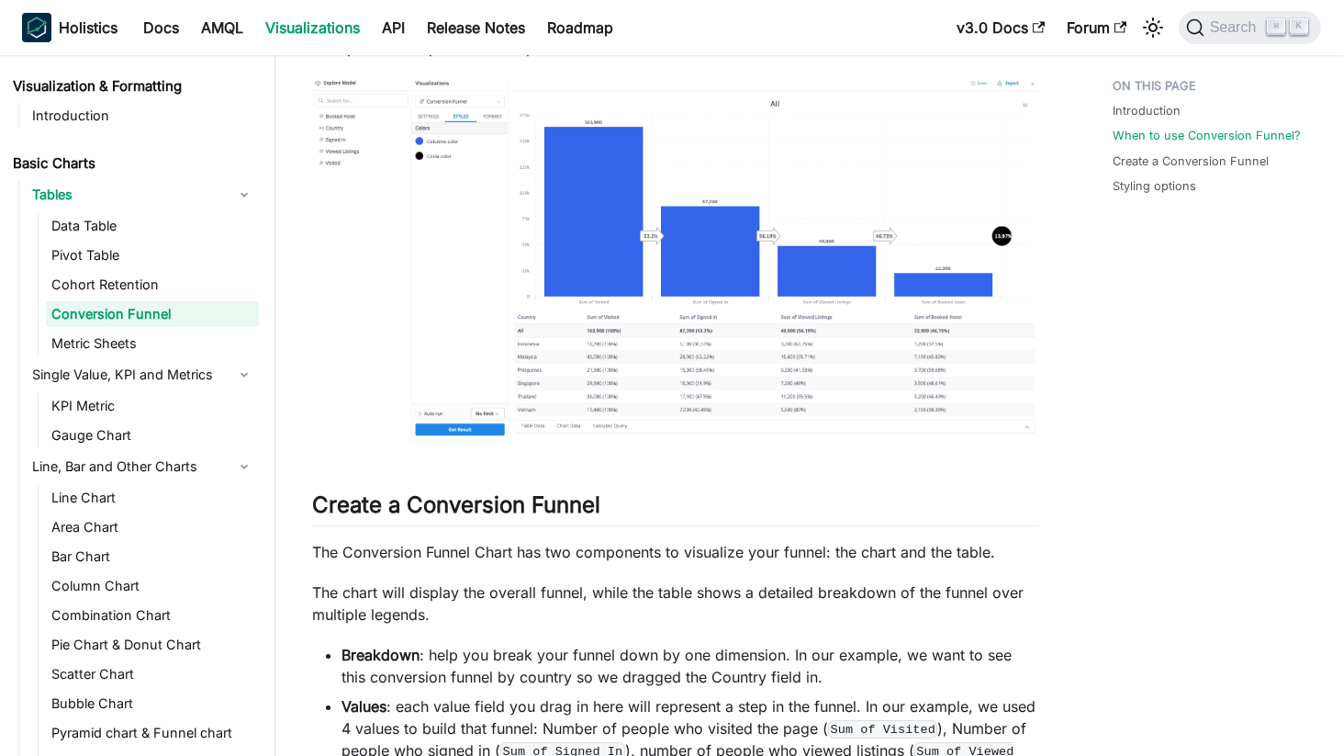
scroll to position [684, 0]
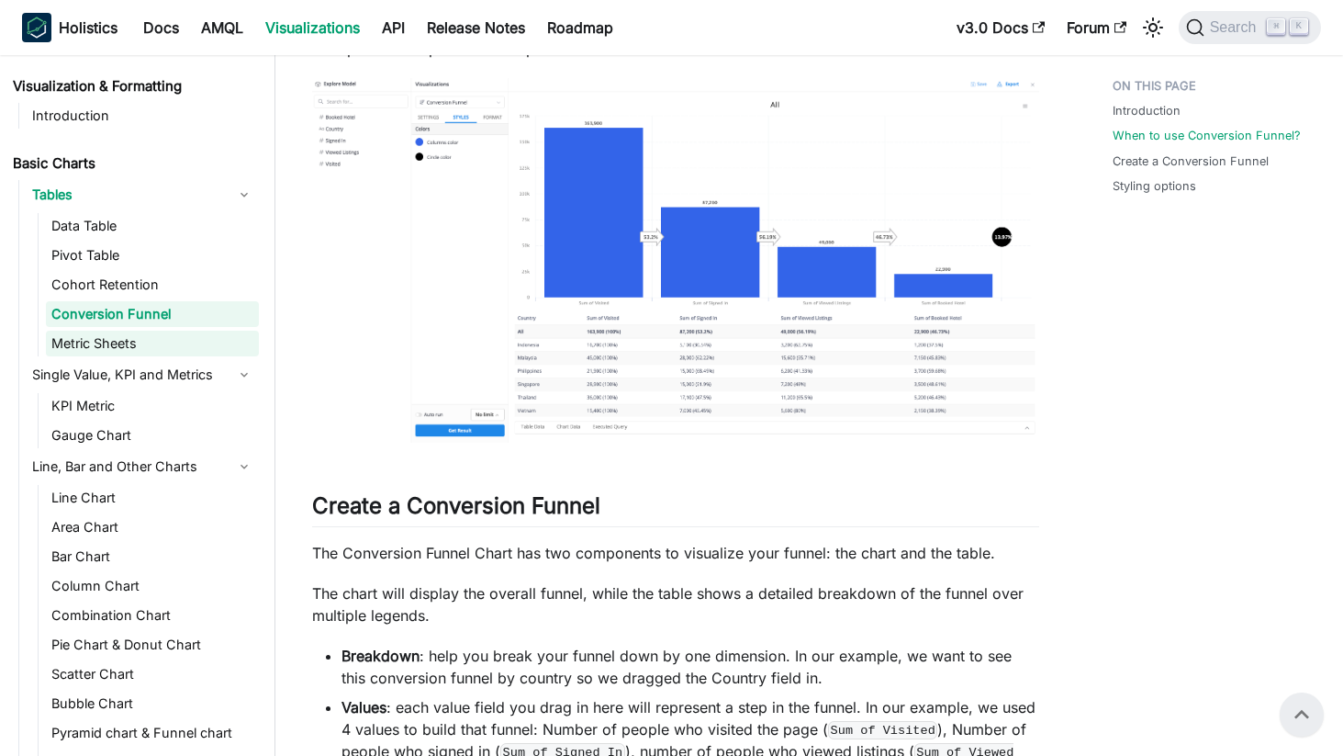
click at [118, 337] on link "Metric Sheets" at bounding box center [152, 344] width 213 height 26
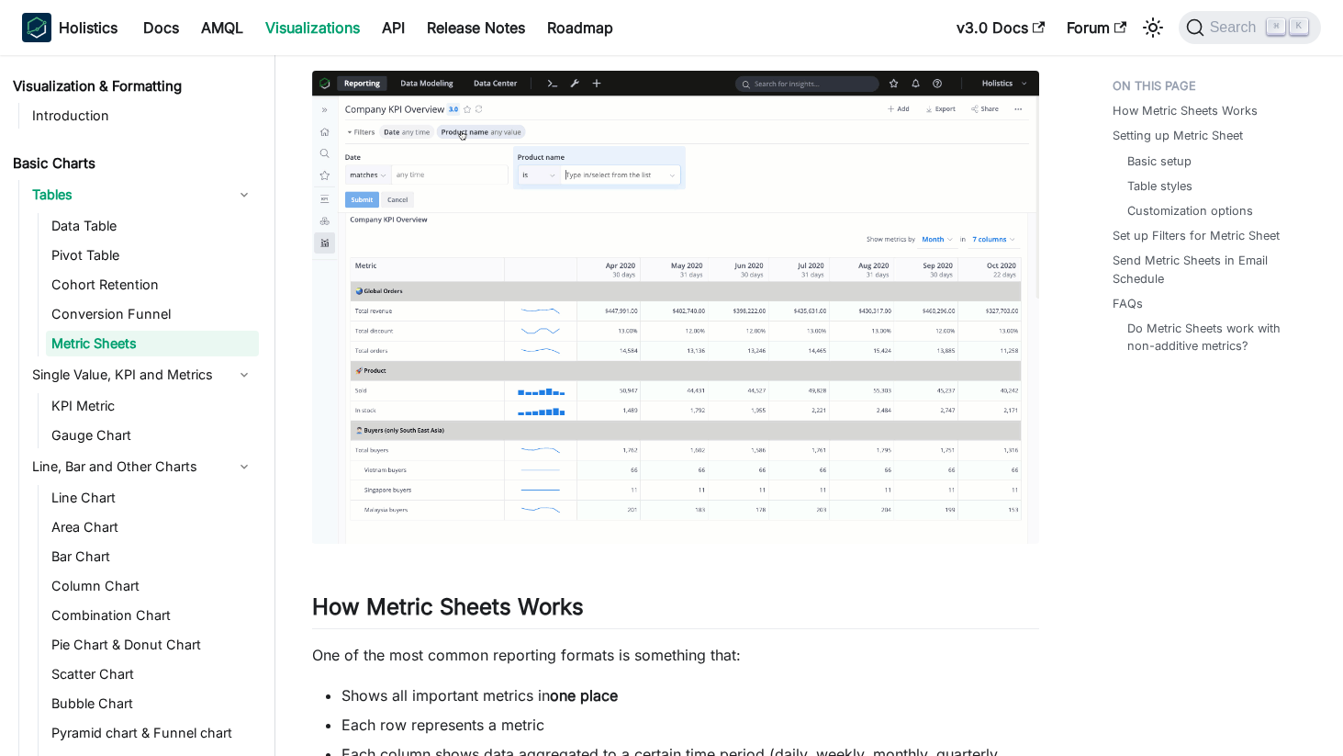
scroll to position [183, 0]
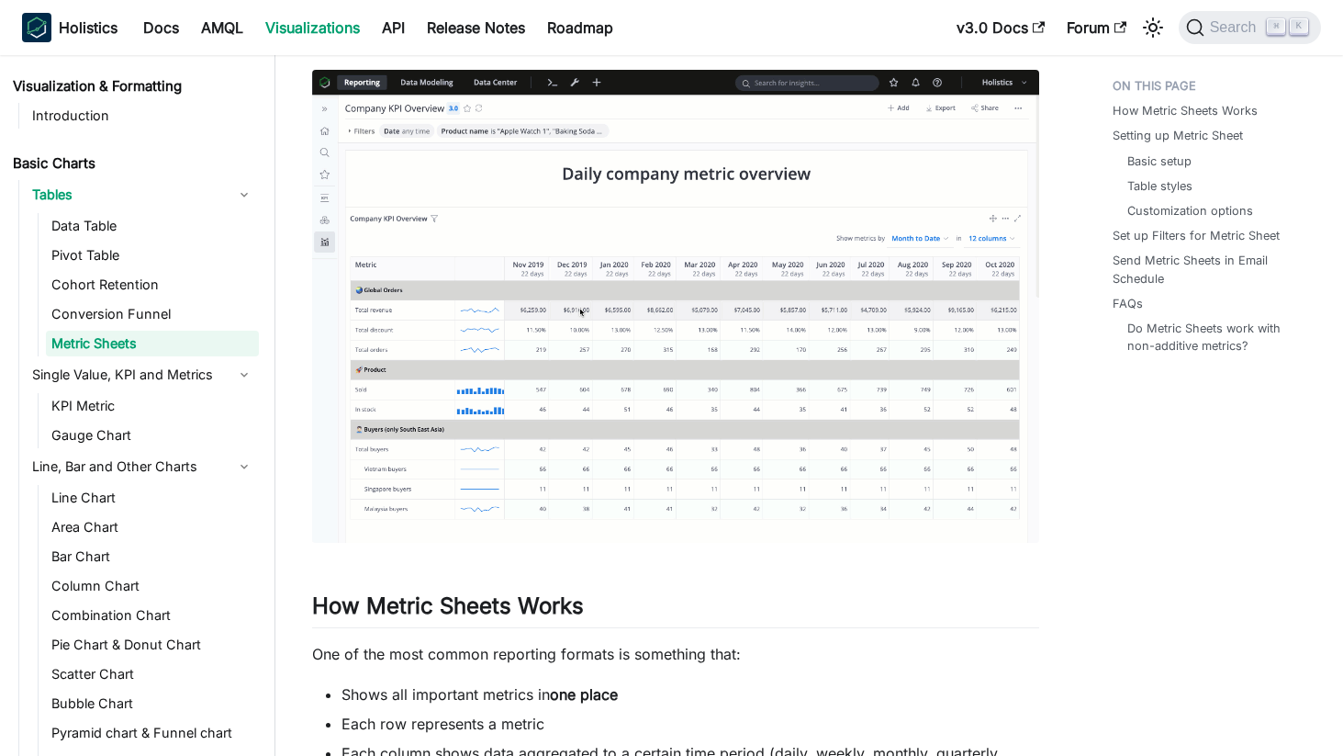
click at [658, 263] on img at bounding box center [675, 306] width 727 height 473
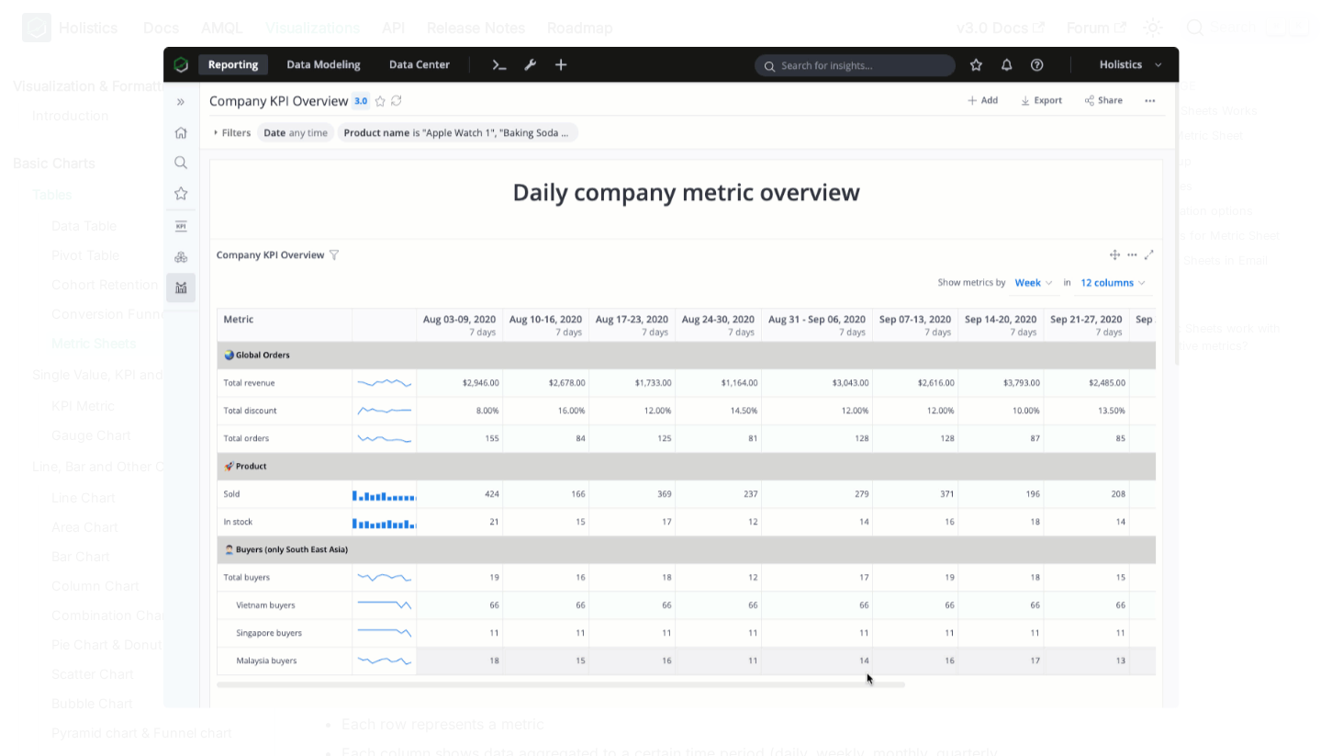
click at [450, 531] on img at bounding box center [671, 378] width 1017 height 661
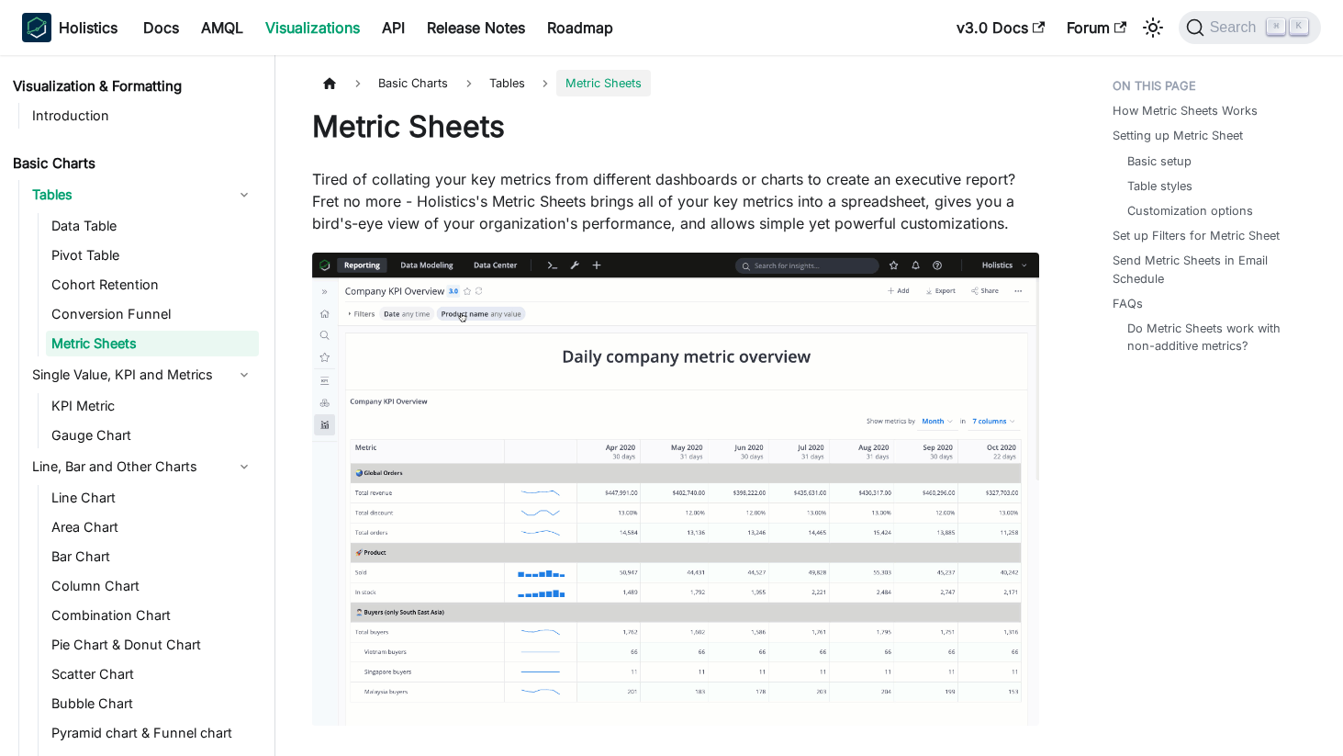
scroll to position [122, 0]
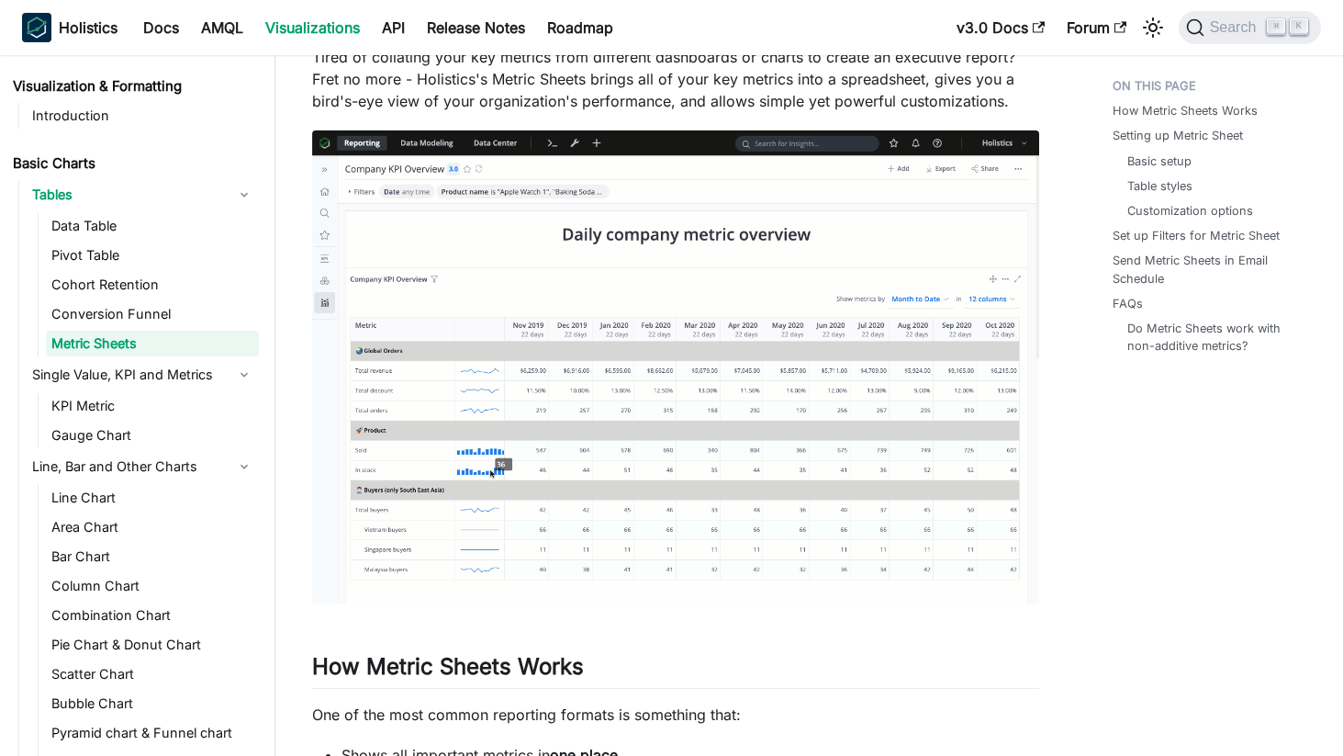
click at [547, 415] on img at bounding box center [675, 366] width 727 height 473
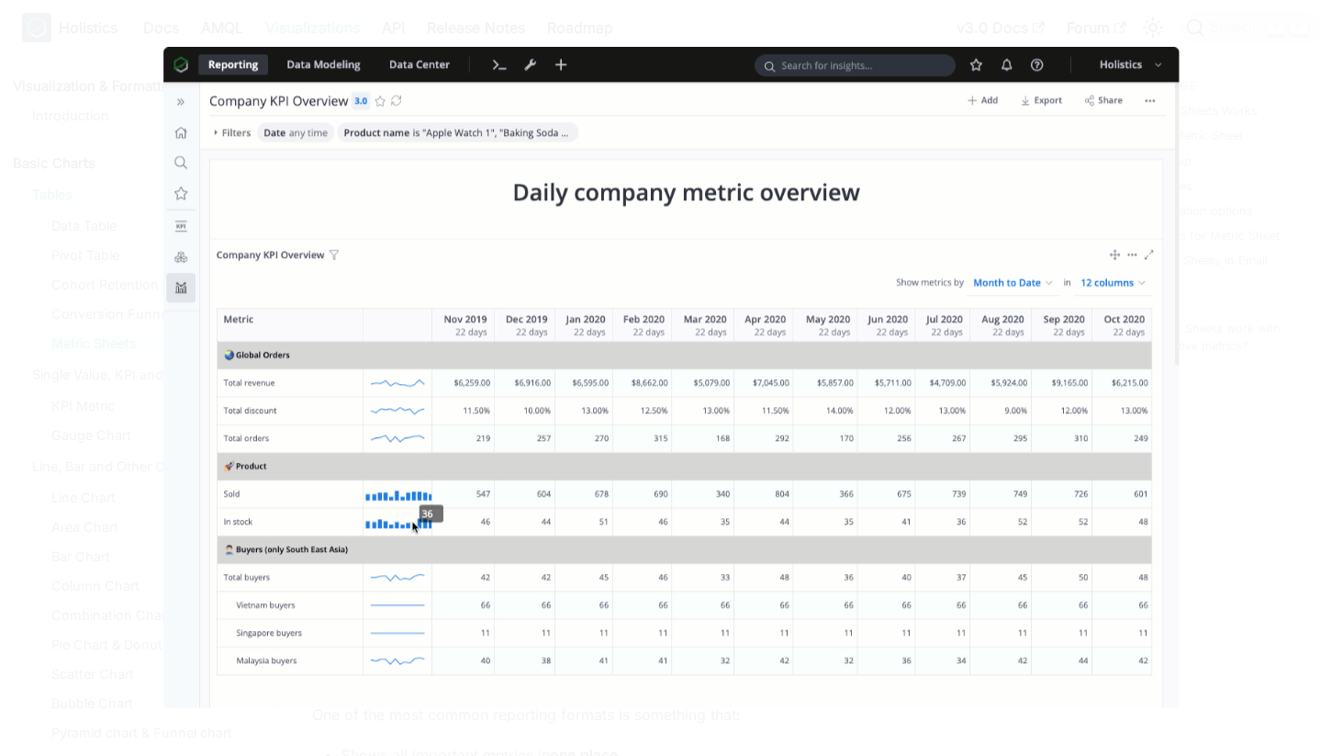
click at [547, 415] on img at bounding box center [671, 378] width 1017 height 661
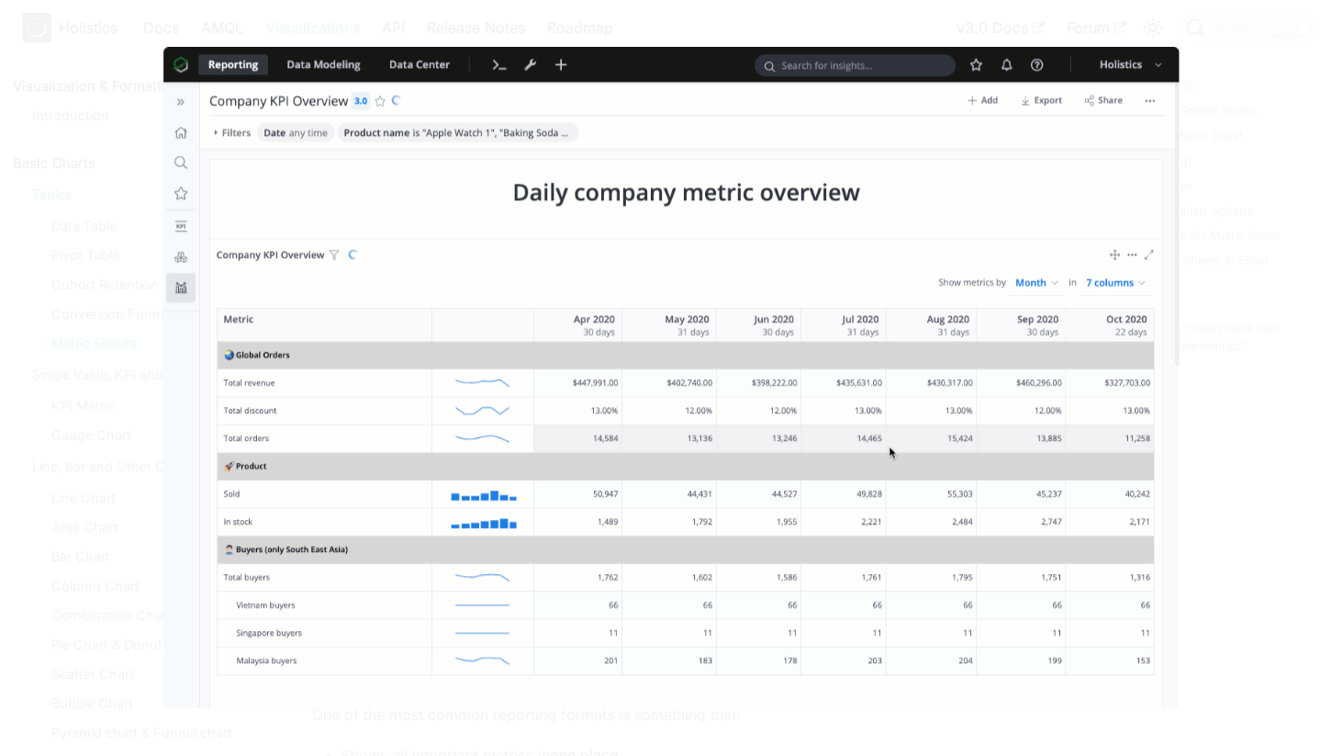
click at [547, 415] on img at bounding box center [671, 378] width 1017 height 661
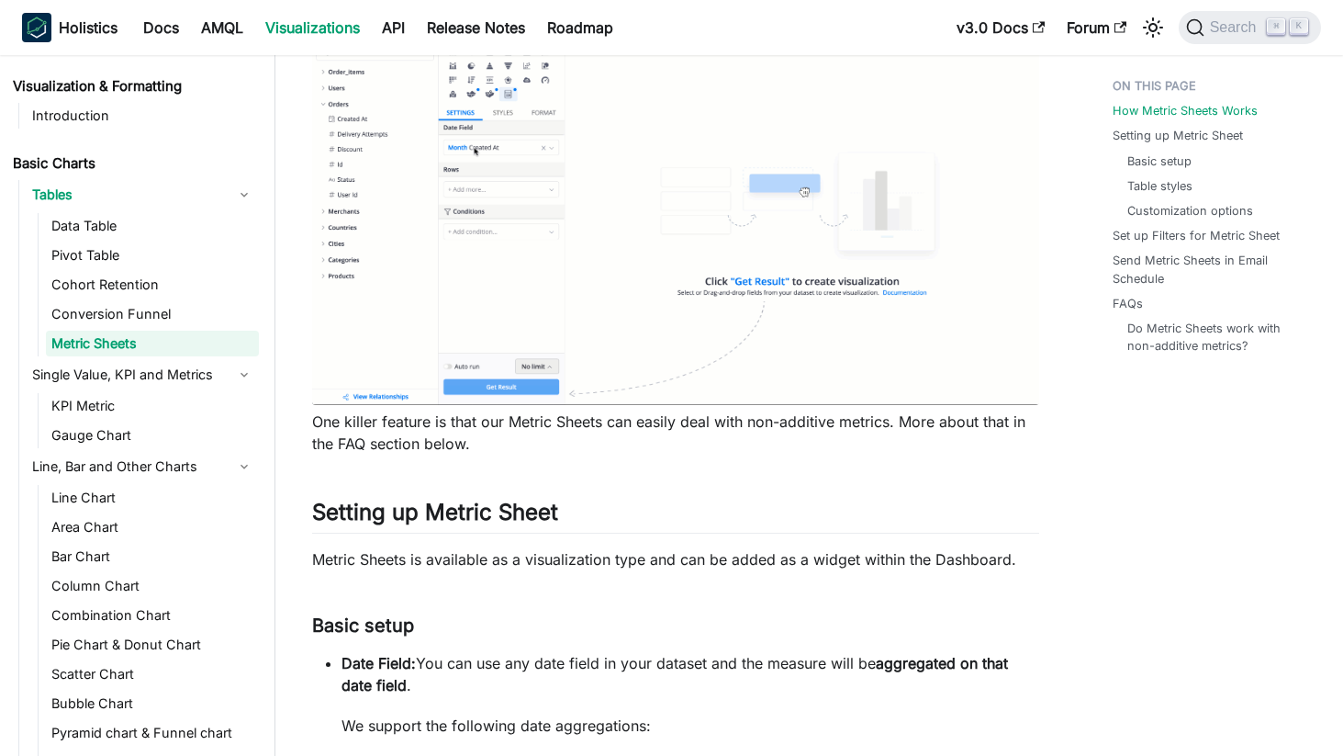
scroll to position [1703, 0]
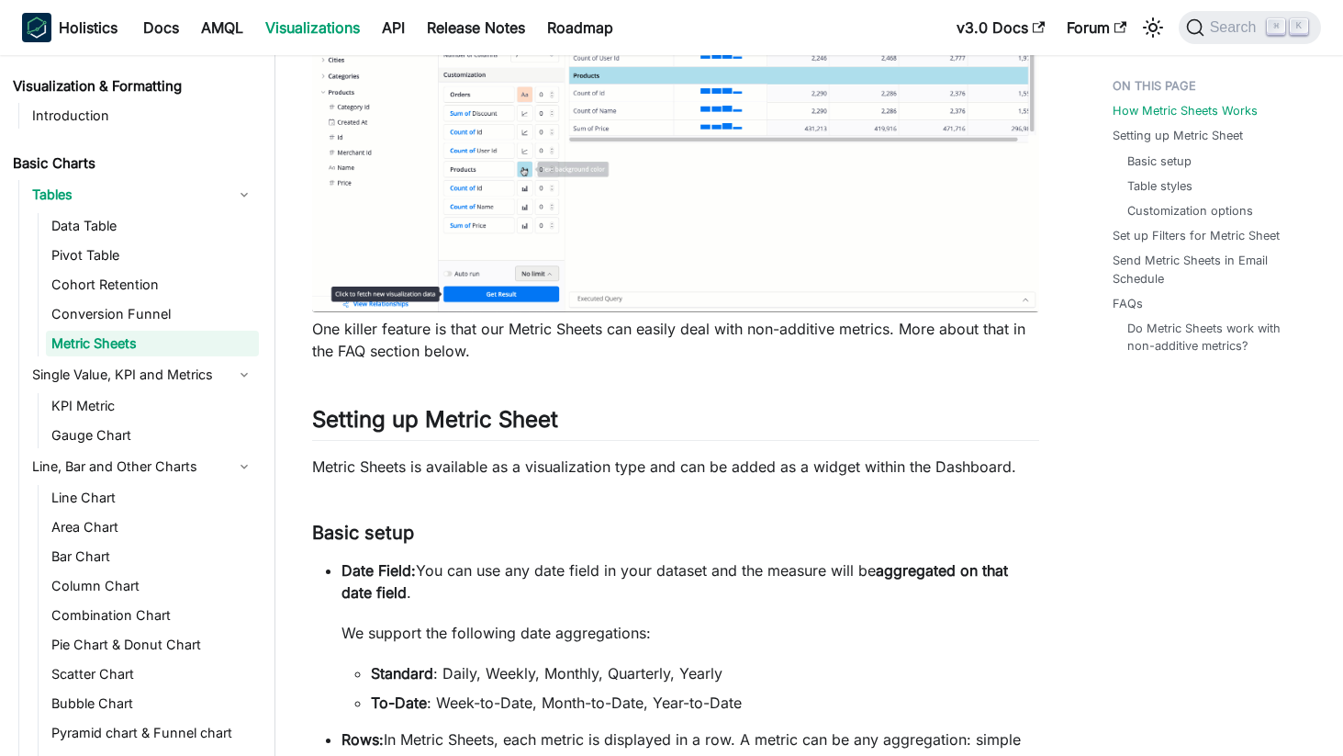
click at [582, 226] on img at bounding box center [675, 108] width 727 height 408
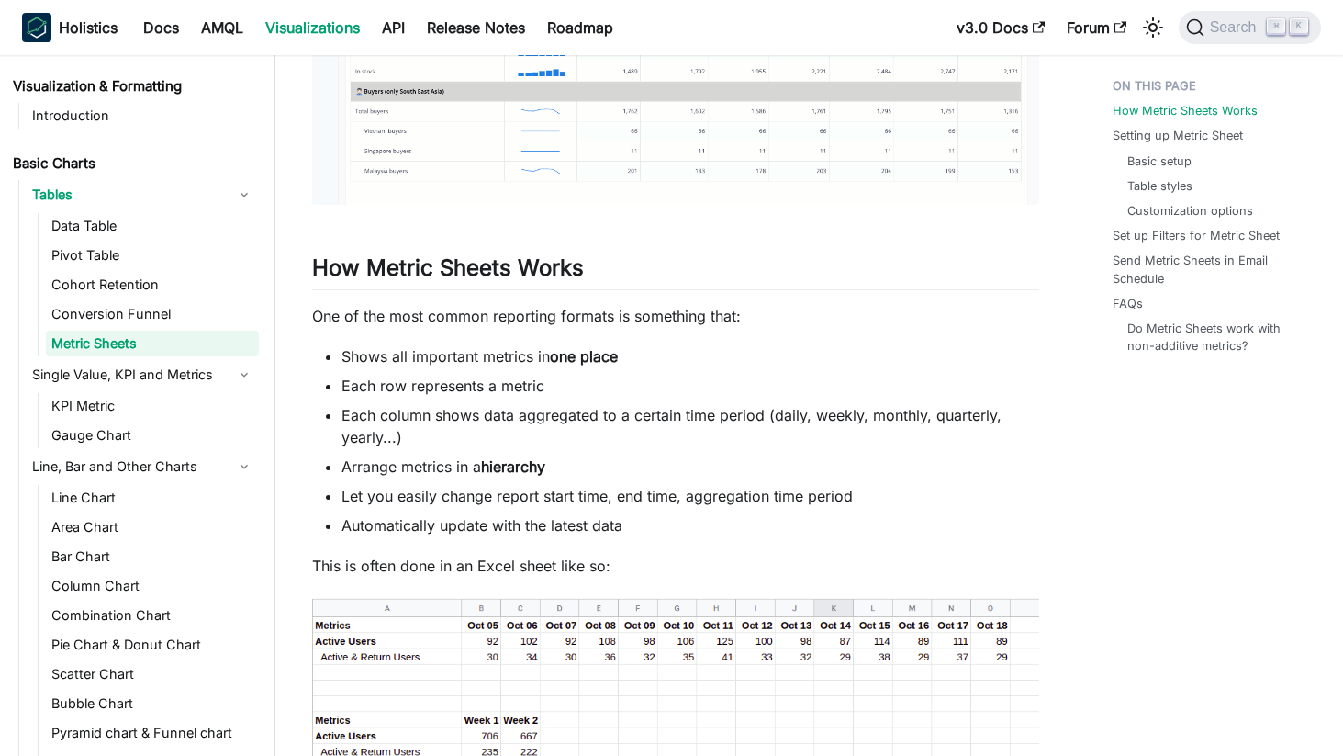
scroll to position [534, 0]
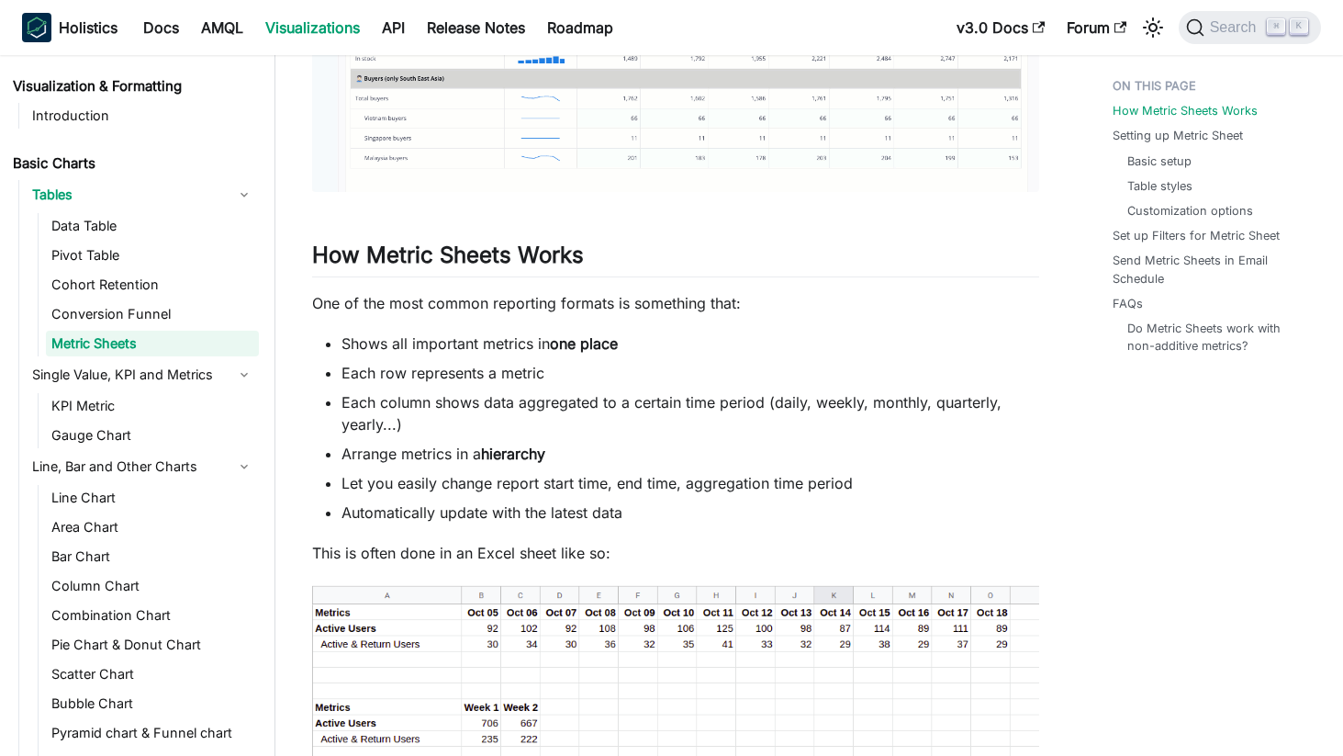
click at [473, 346] on li "Shows all important metrics in one place" at bounding box center [691, 343] width 698 height 22
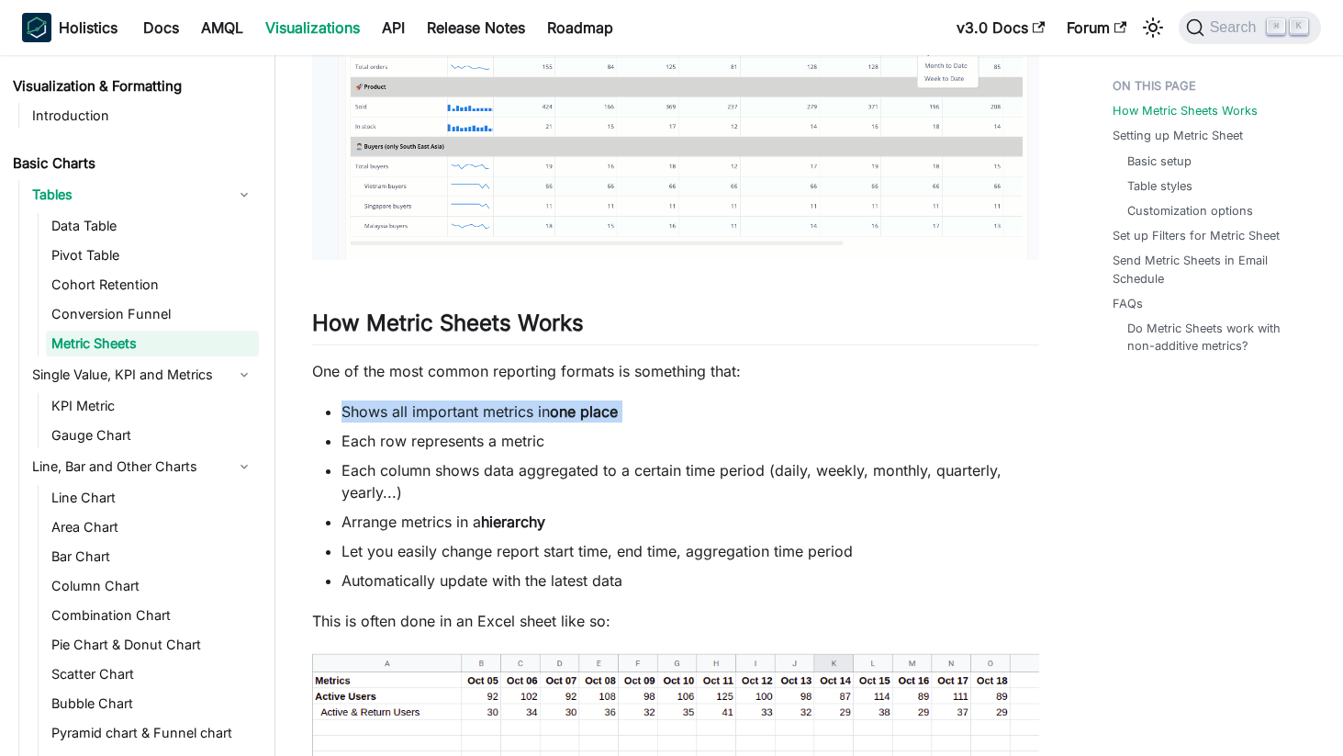
scroll to position [469, 0]
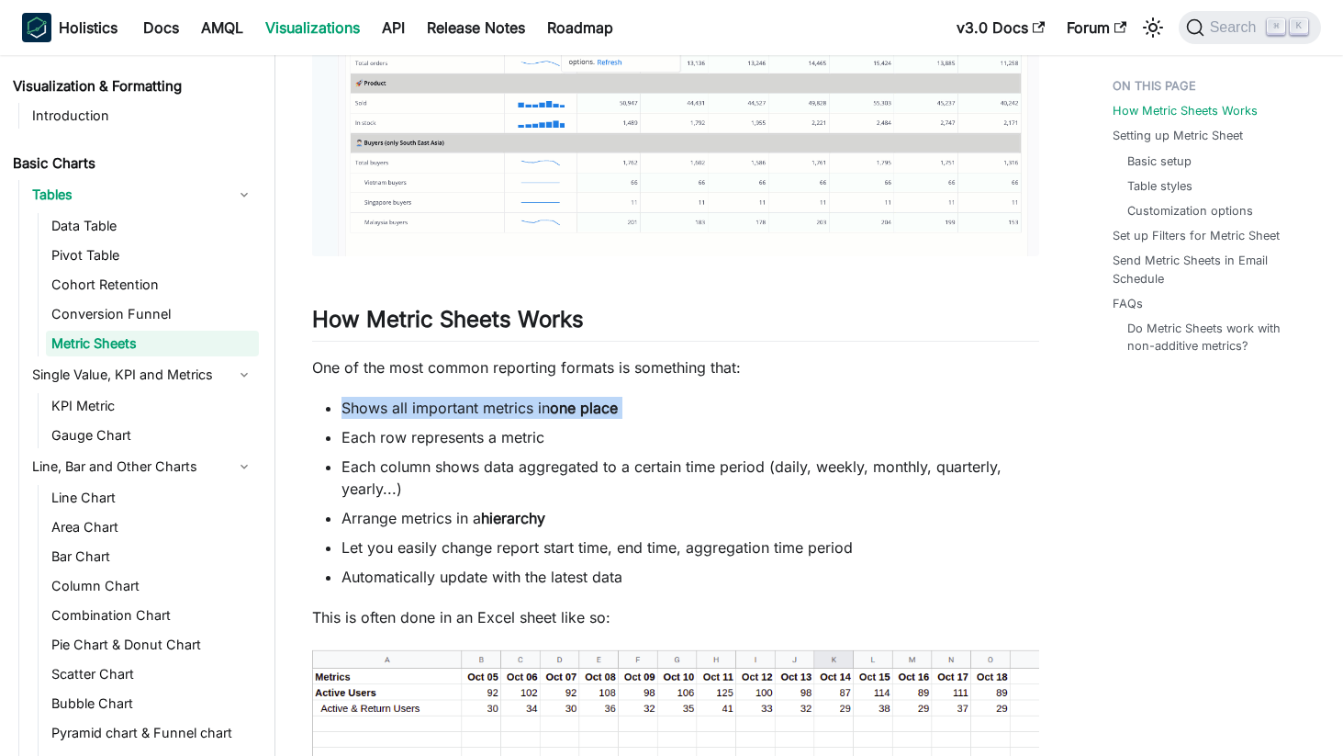
click at [424, 460] on li "Each column shows data aggregated to a certain time period (daily, weekly, mont…" at bounding box center [691, 477] width 698 height 44
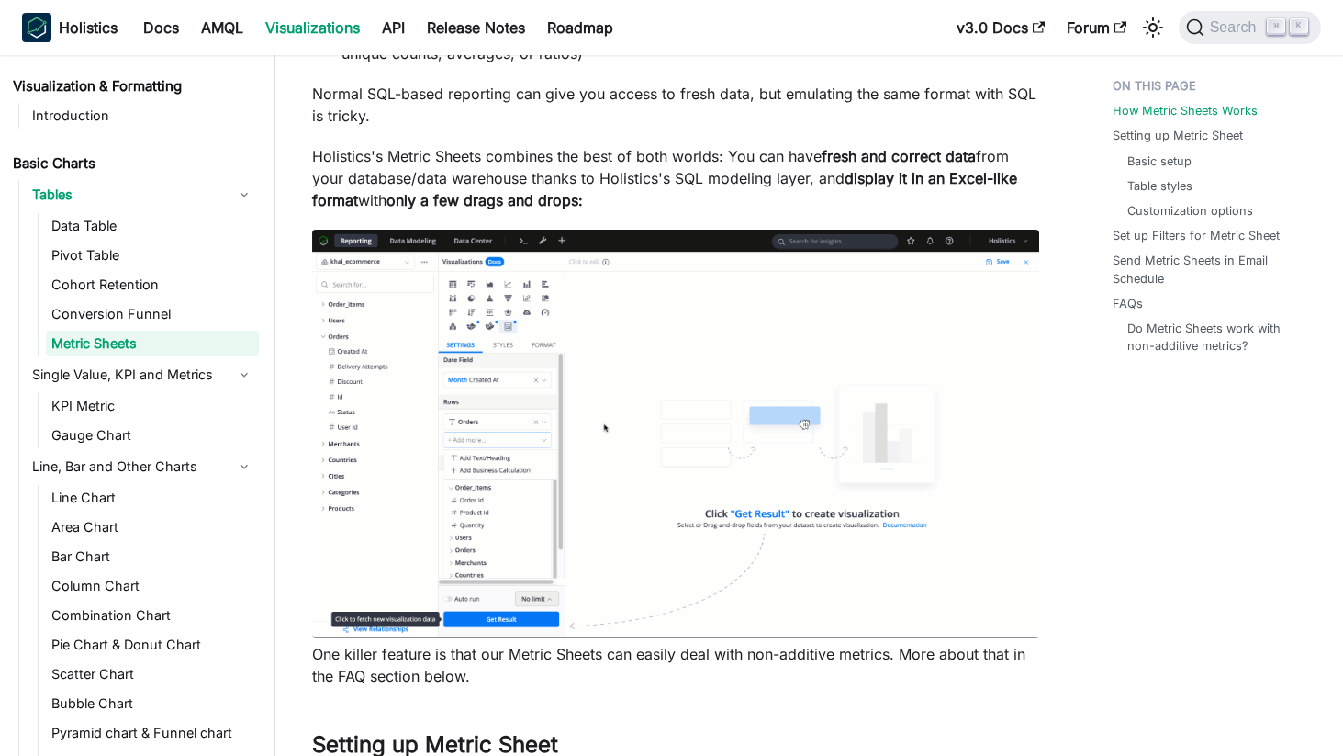
scroll to position [1380, 0]
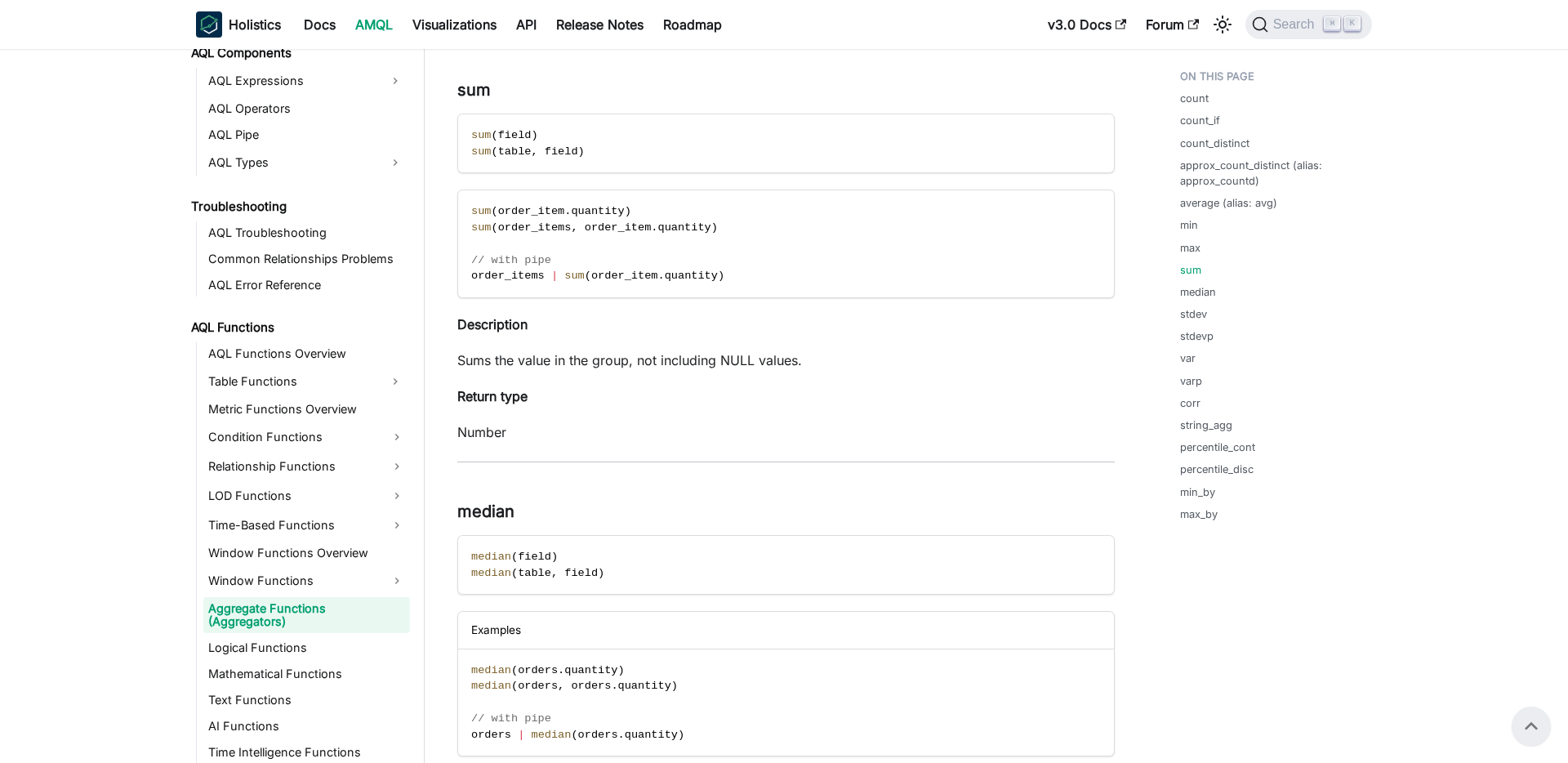
scroll to position [3710, 0]
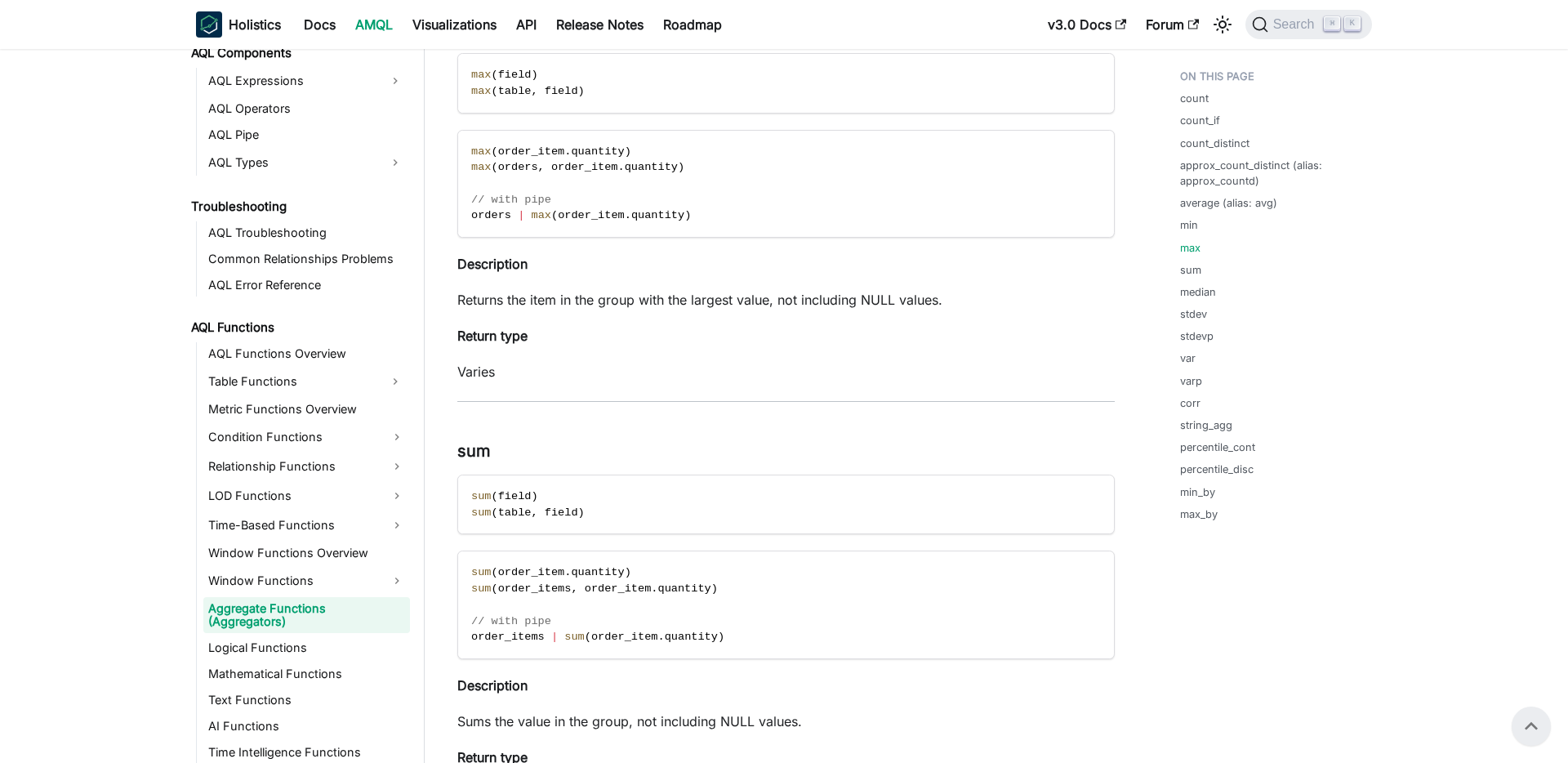
scroll to position [3345, 0]
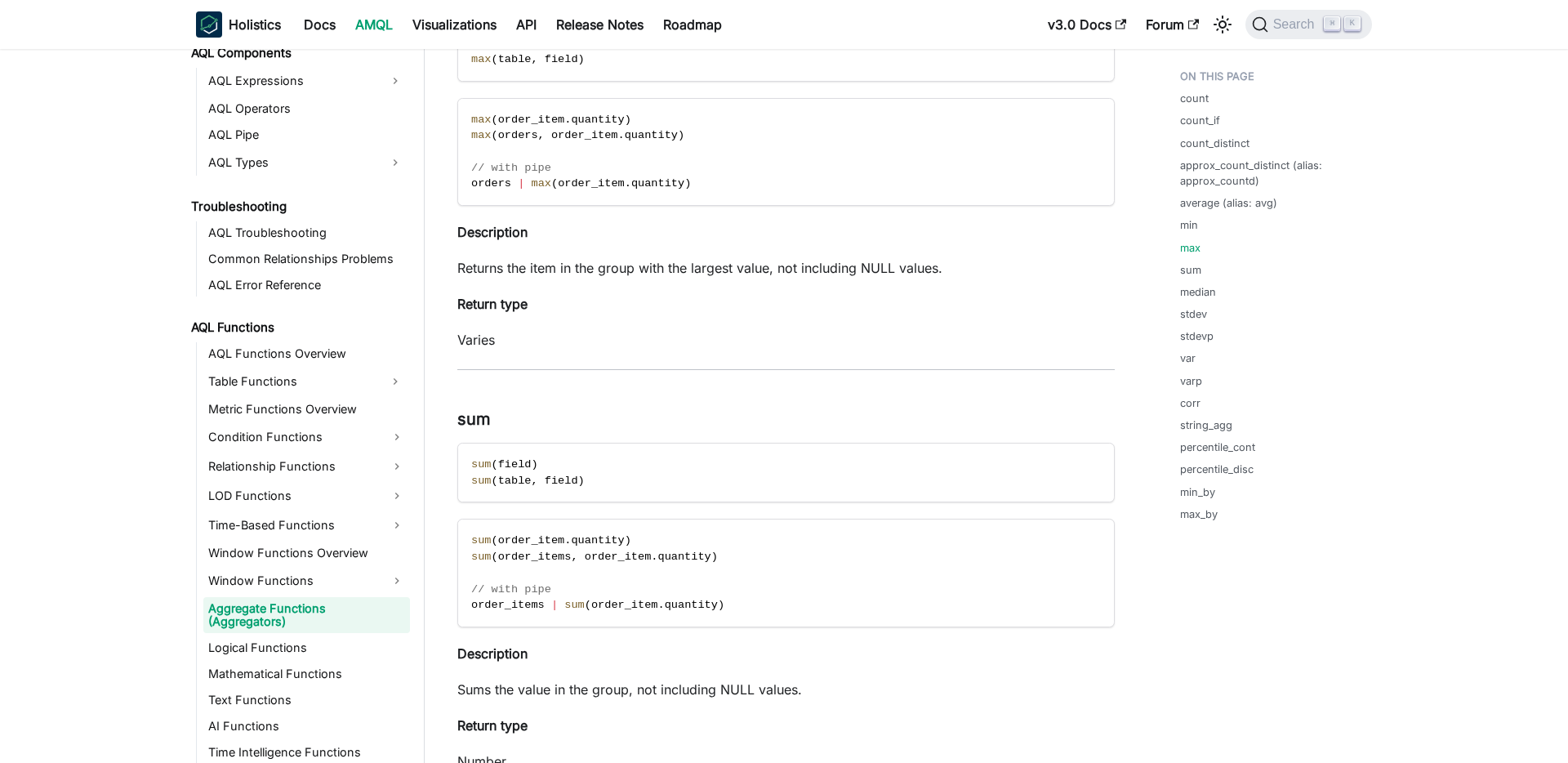
scroll to position [3384, 0]
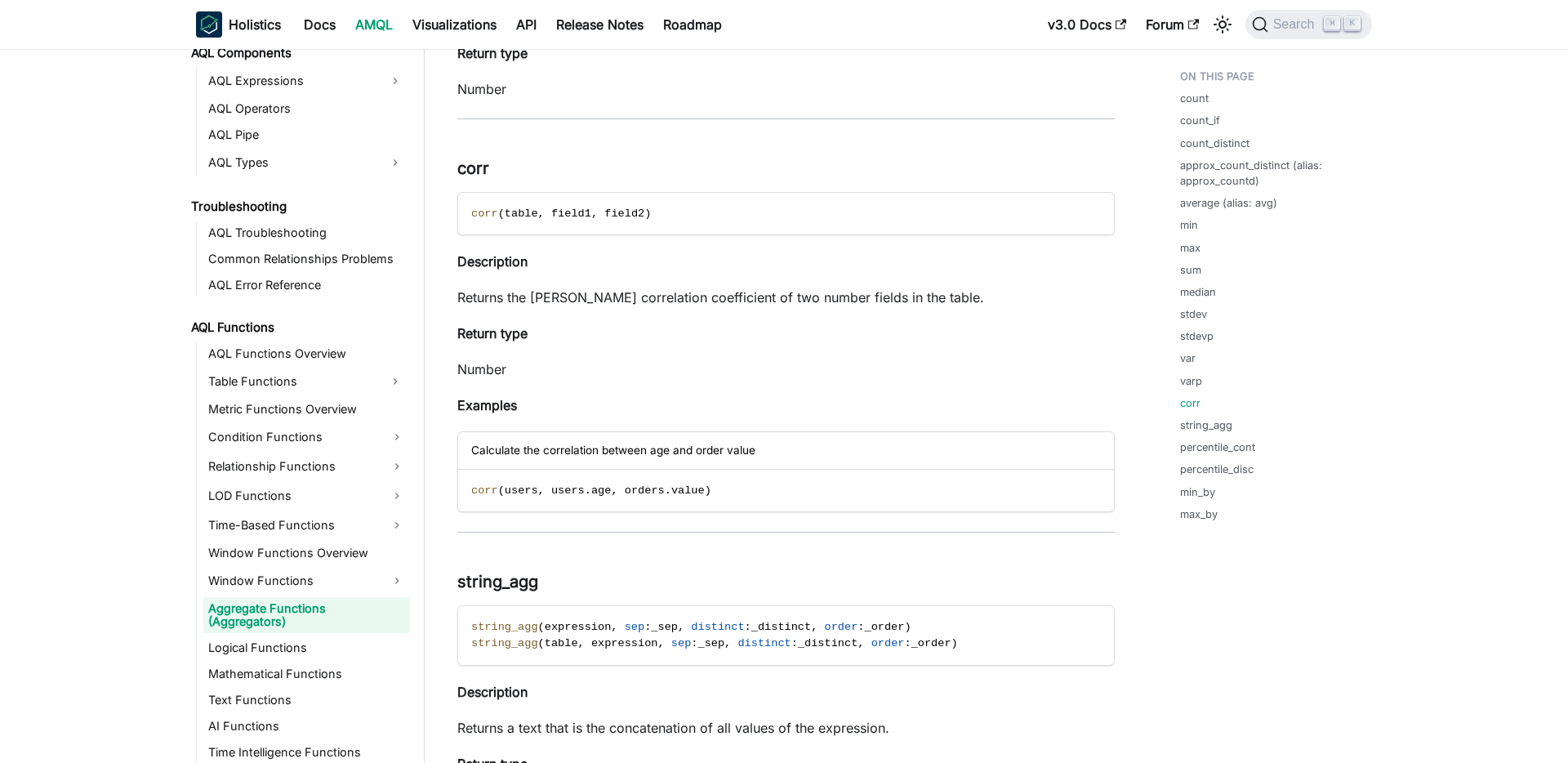
scroll to position [6350, 0]
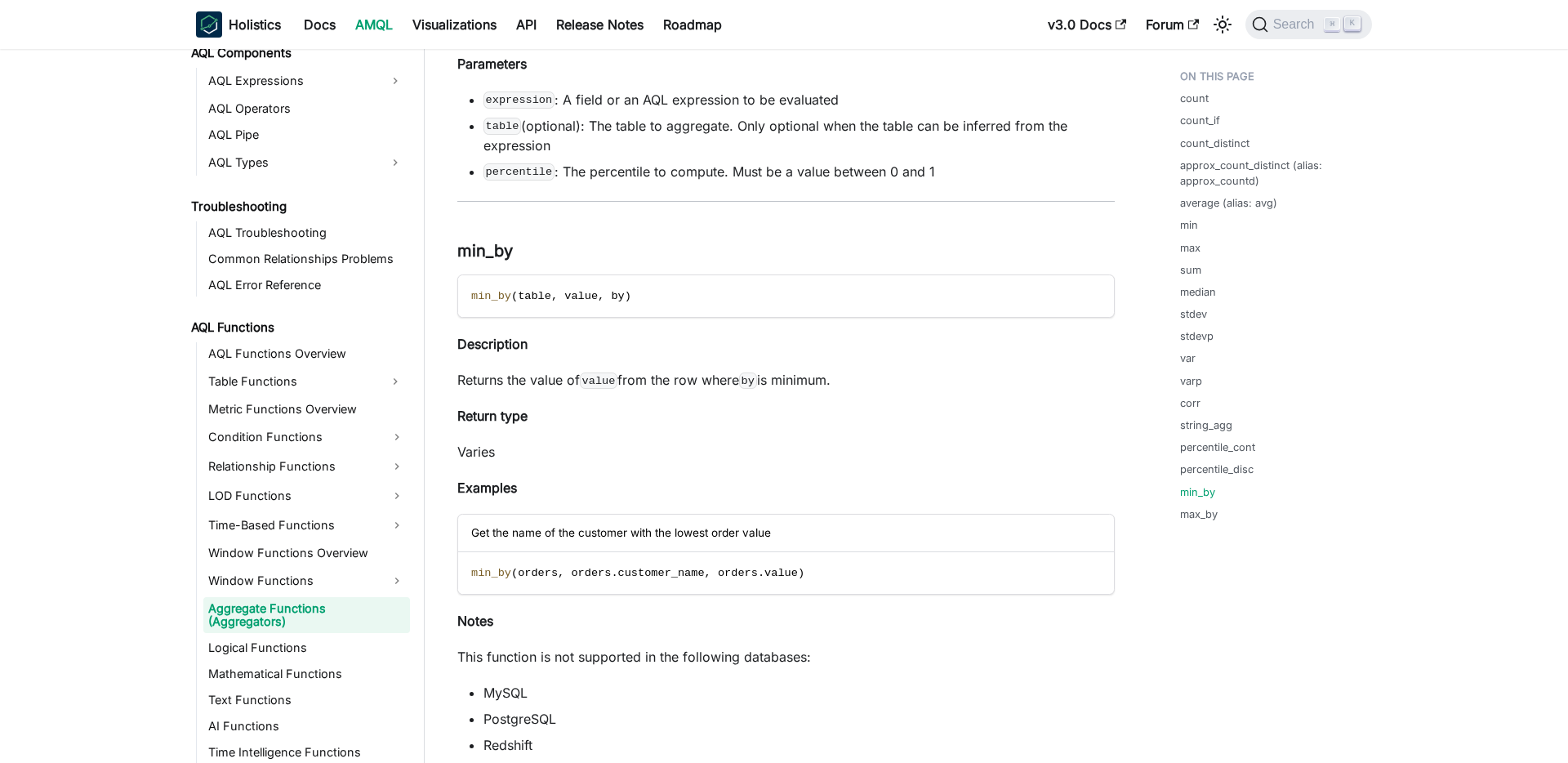
scroll to position [10103, 0]
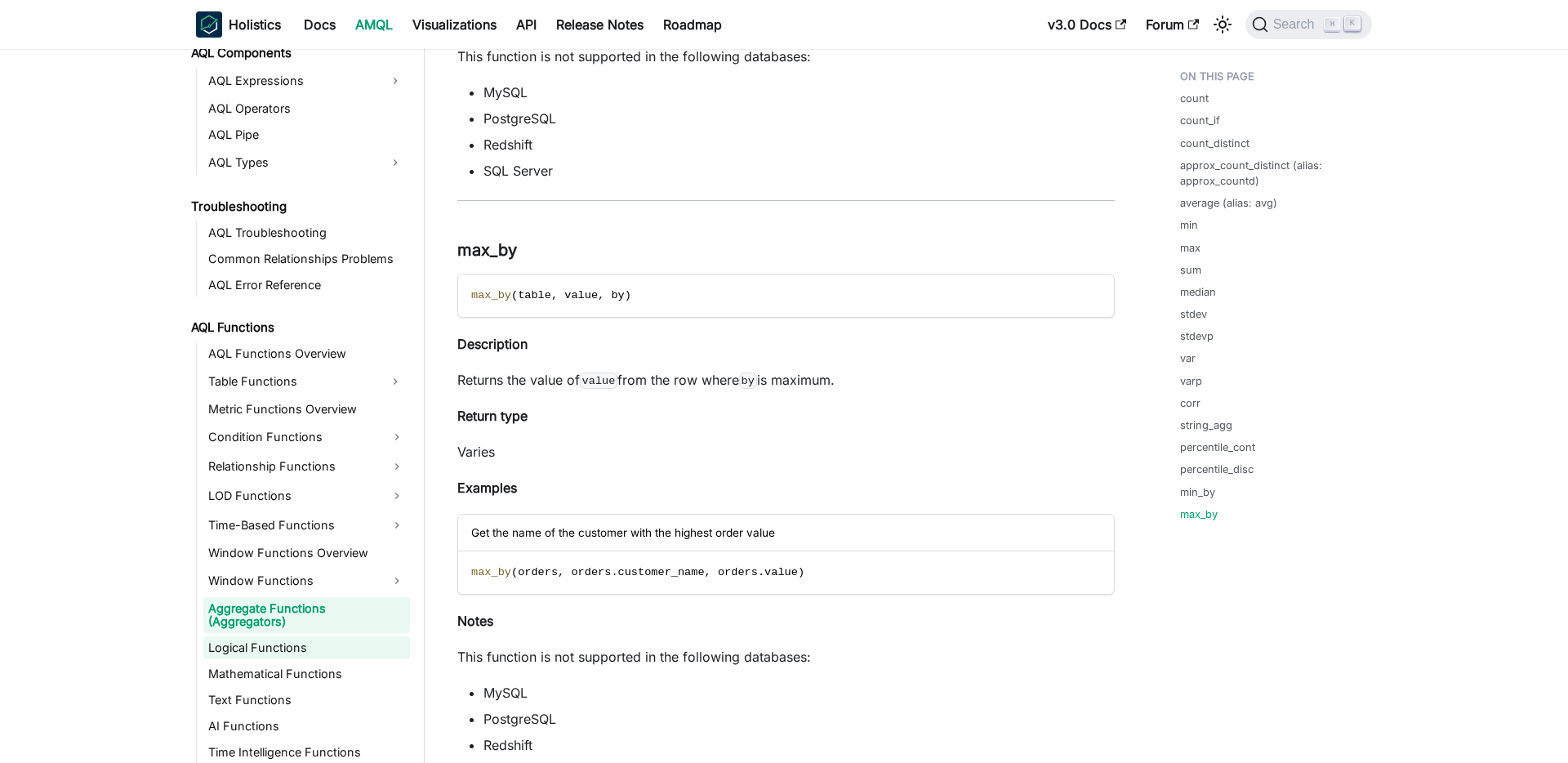
click at [299, 641] on link "Logical Functions" at bounding box center [307, 647] width 206 height 23
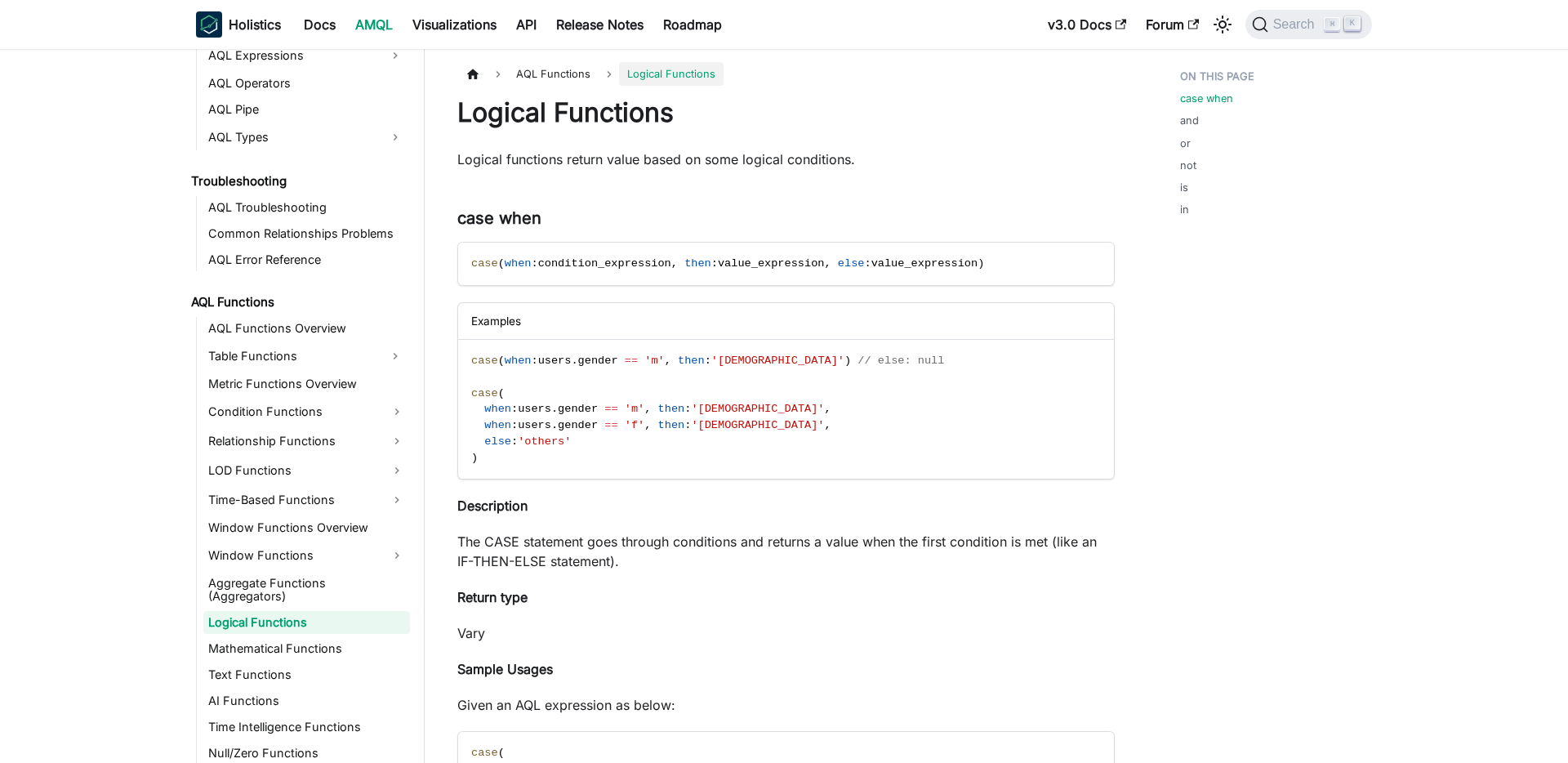
scroll to position [942, 0]
click at [278, 585] on link "Aggregate Functions (Aggregators)" at bounding box center [307, 589] width 206 height 36
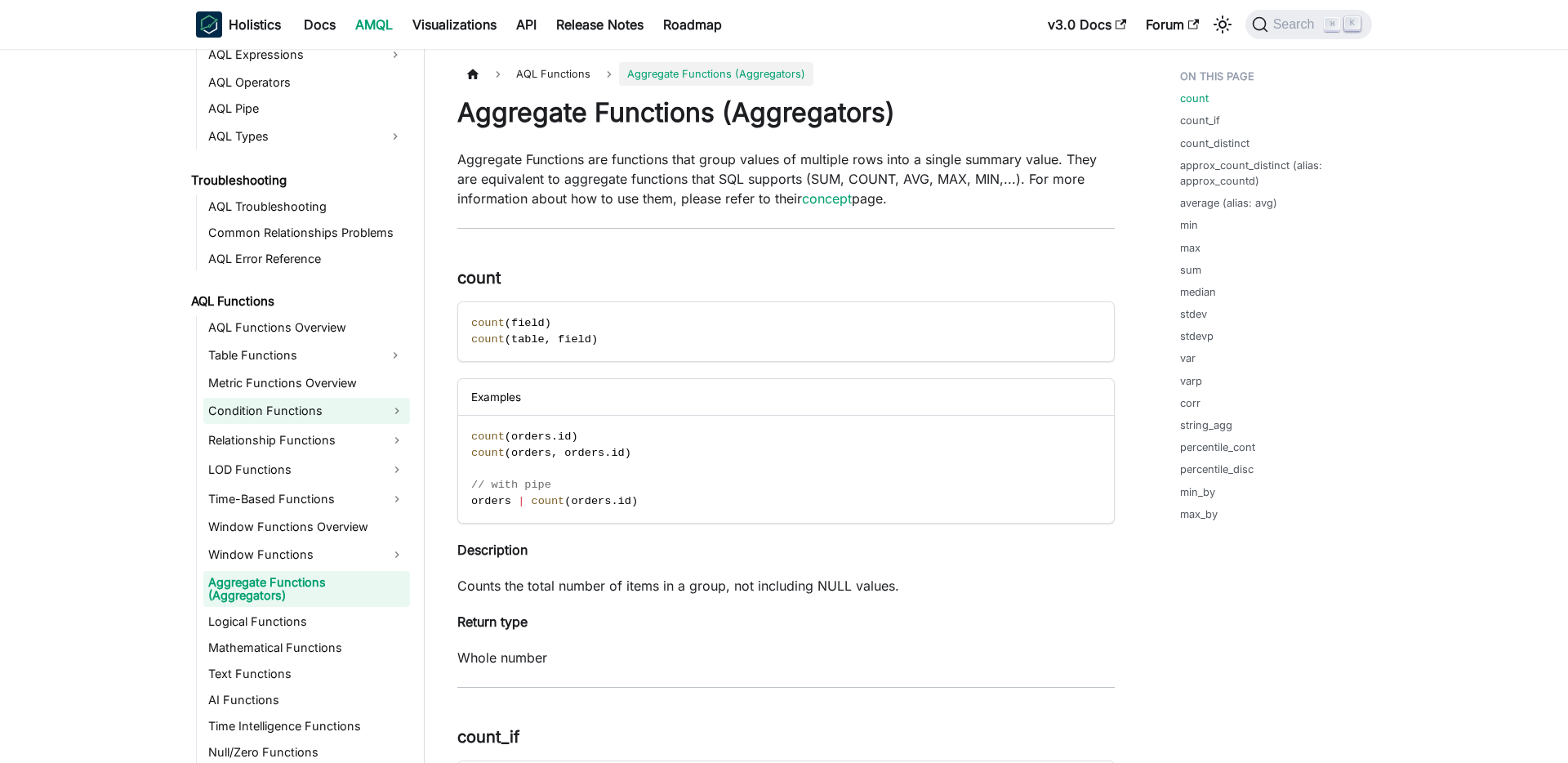
click at [310, 402] on link "Condition Functions" at bounding box center [307, 410] width 206 height 26
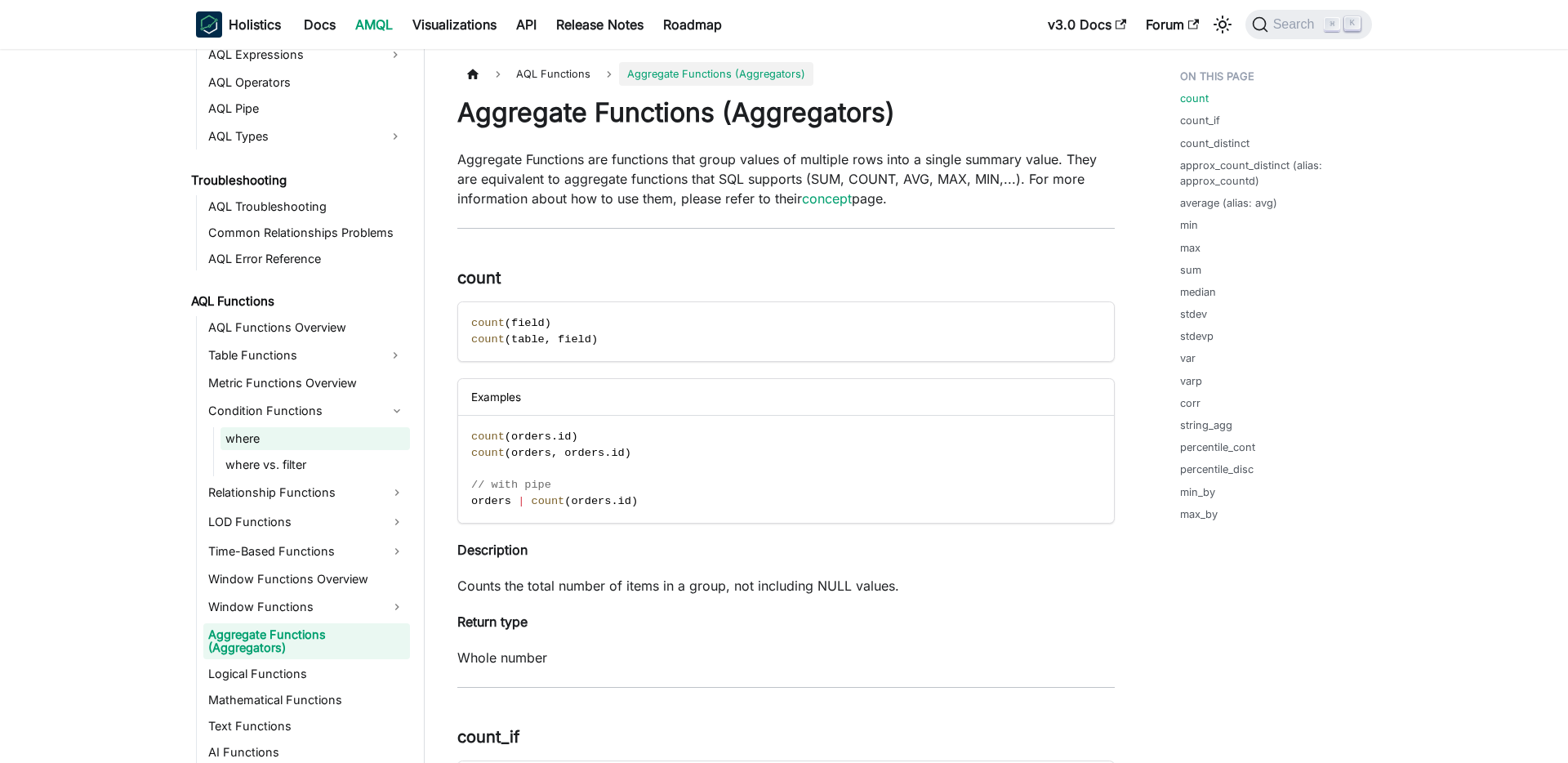
click at [317, 438] on link "where" at bounding box center [315, 438] width 189 height 23
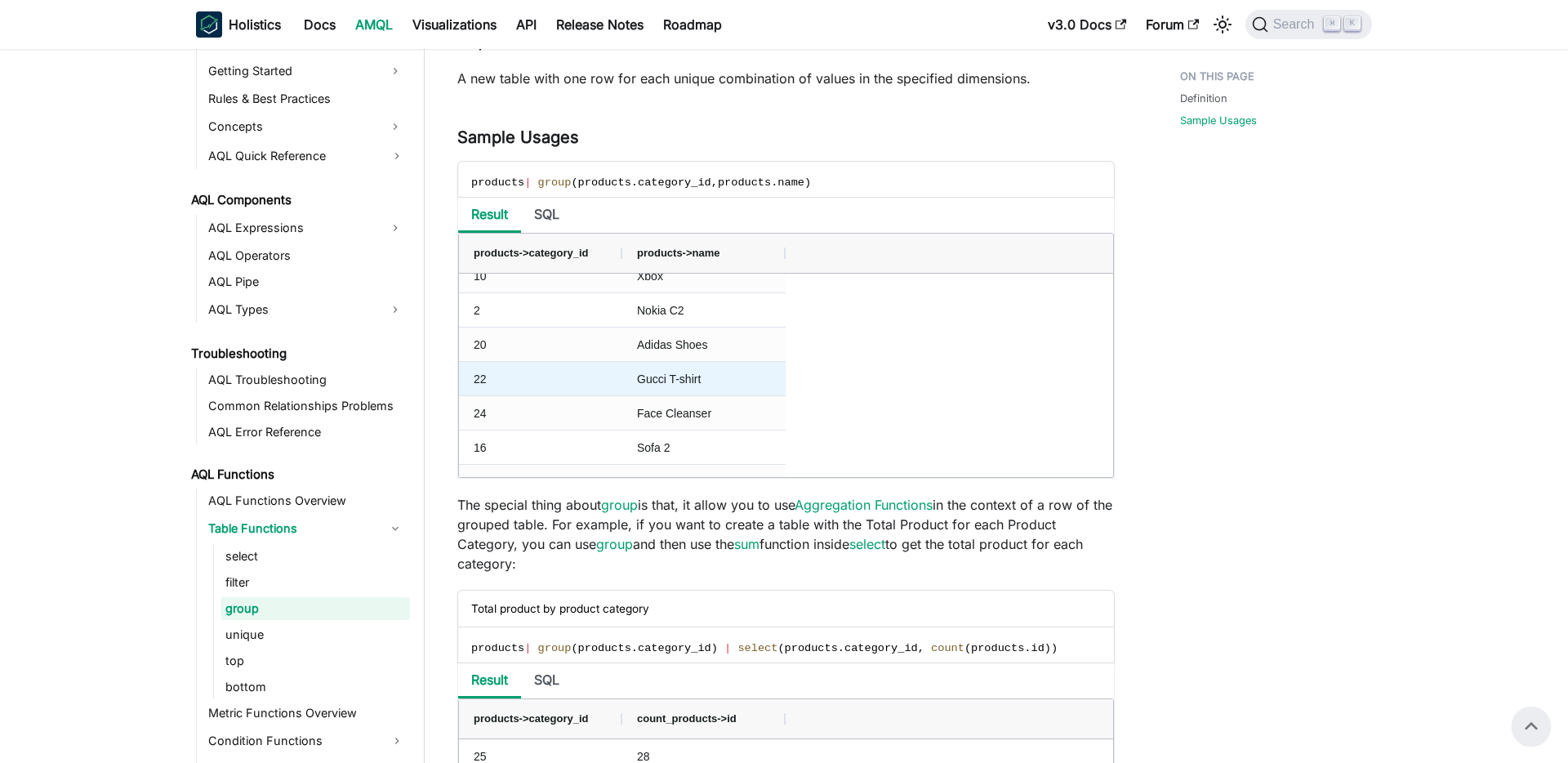
scroll to position [218, 0]
